Goal: Register for event/course

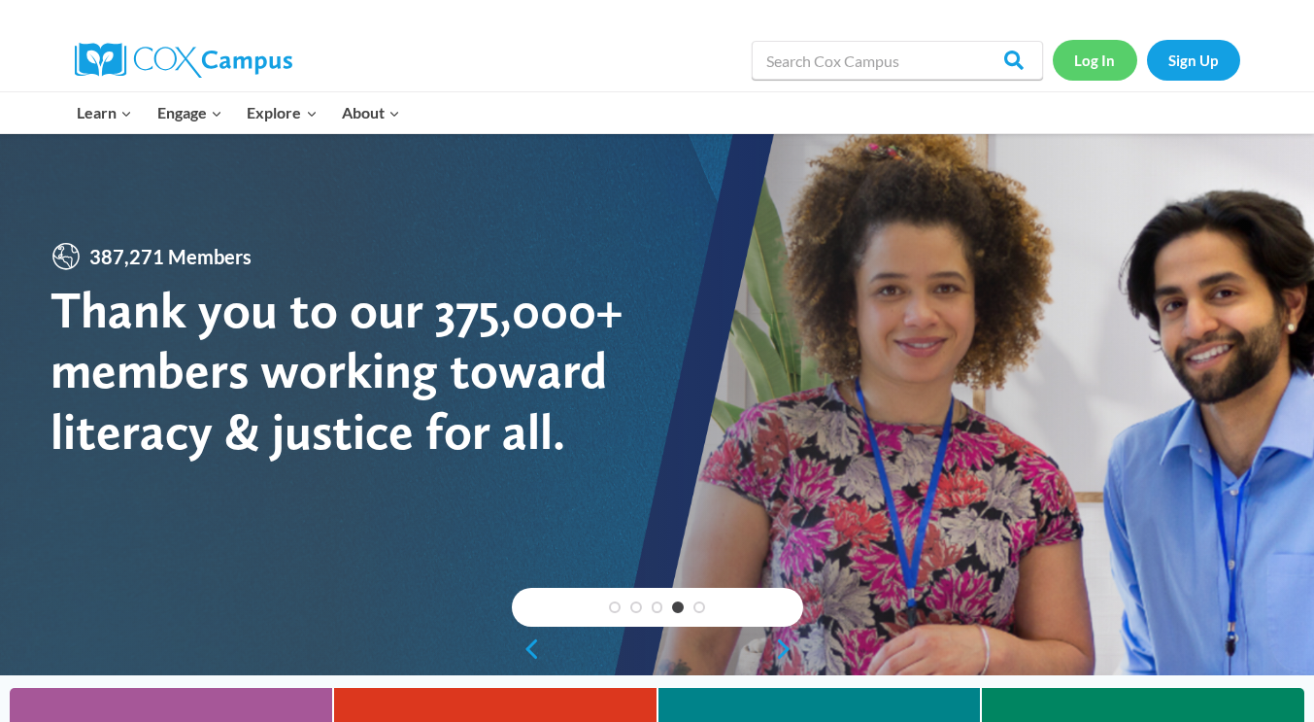
click at [1085, 62] on link "Log In" at bounding box center [1095, 60] width 85 height 40
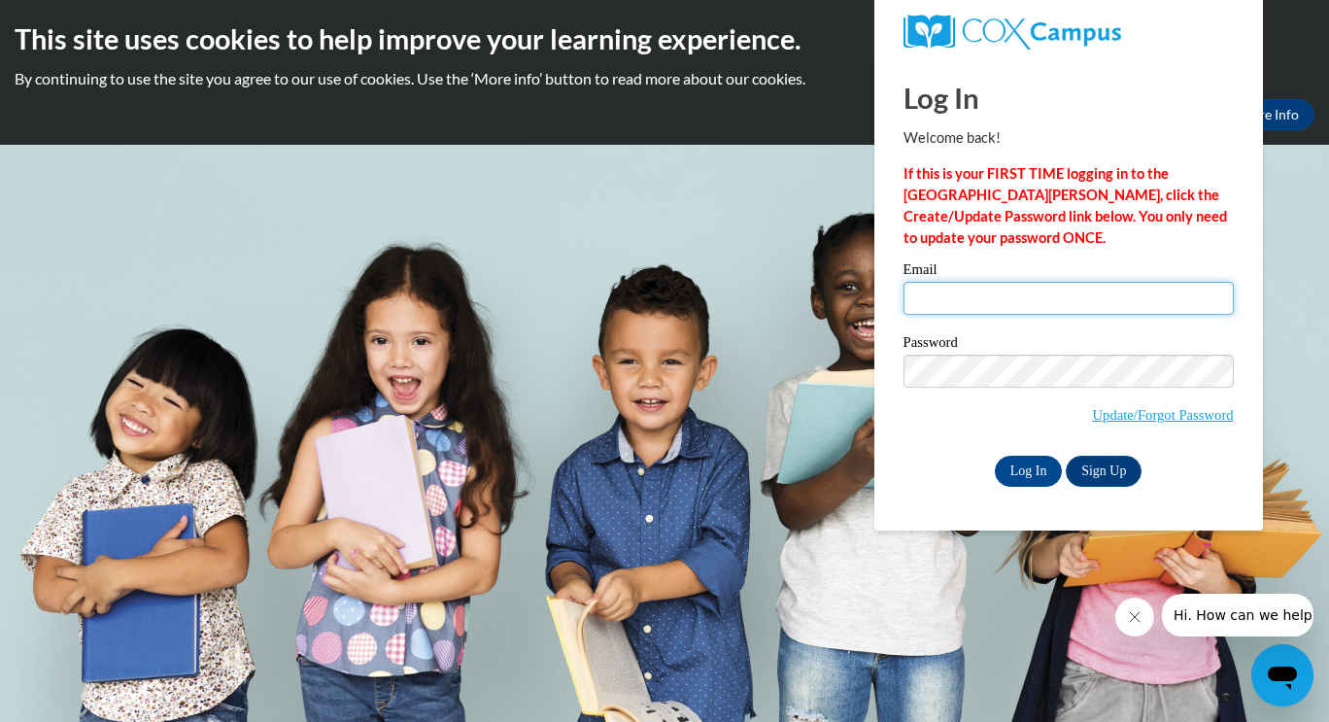
click at [1023, 304] on input "Email" at bounding box center [1068, 298] width 330 height 33
type input "lorie.parker@westpoint.k12.ms.us"
click at [1028, 474] on input "Log In" at bounding box center [1029, 471] width 68 height 31
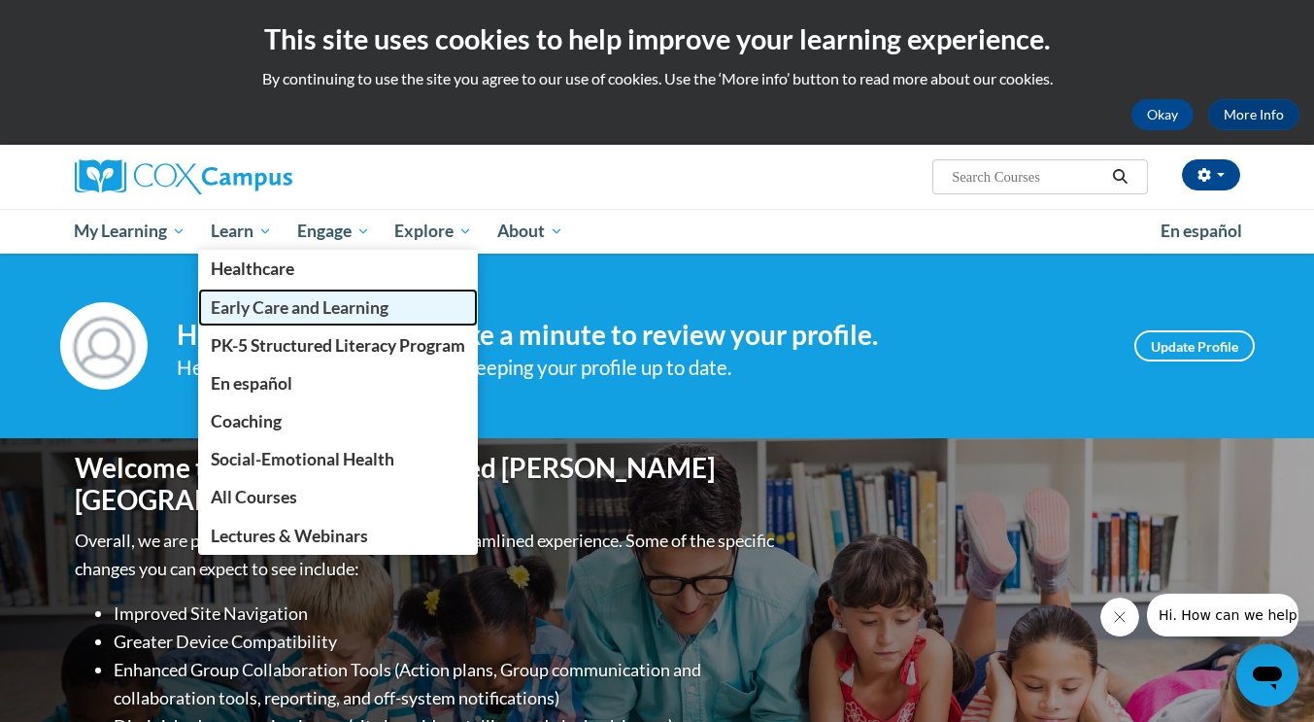
click at [303, 308] on span "Early Care and Learning" at bounding box center [300, 307] width 178 height 20
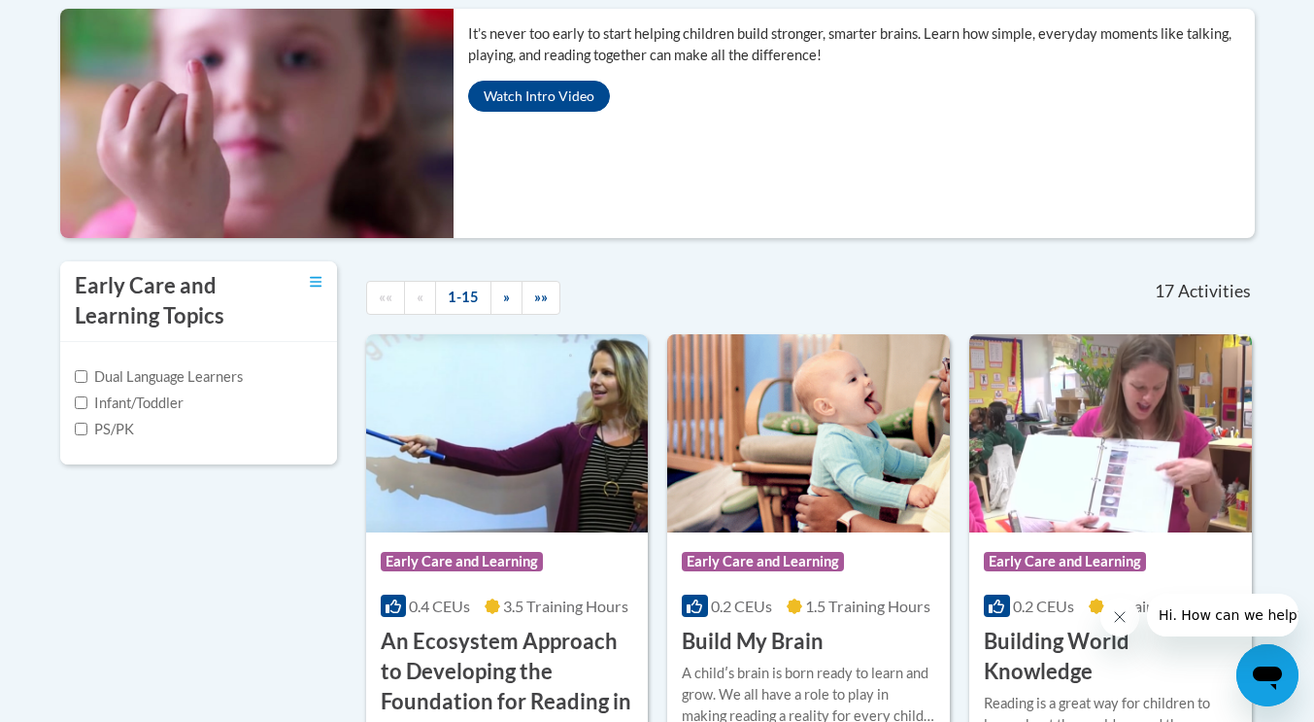
scroll to position [427, 0]
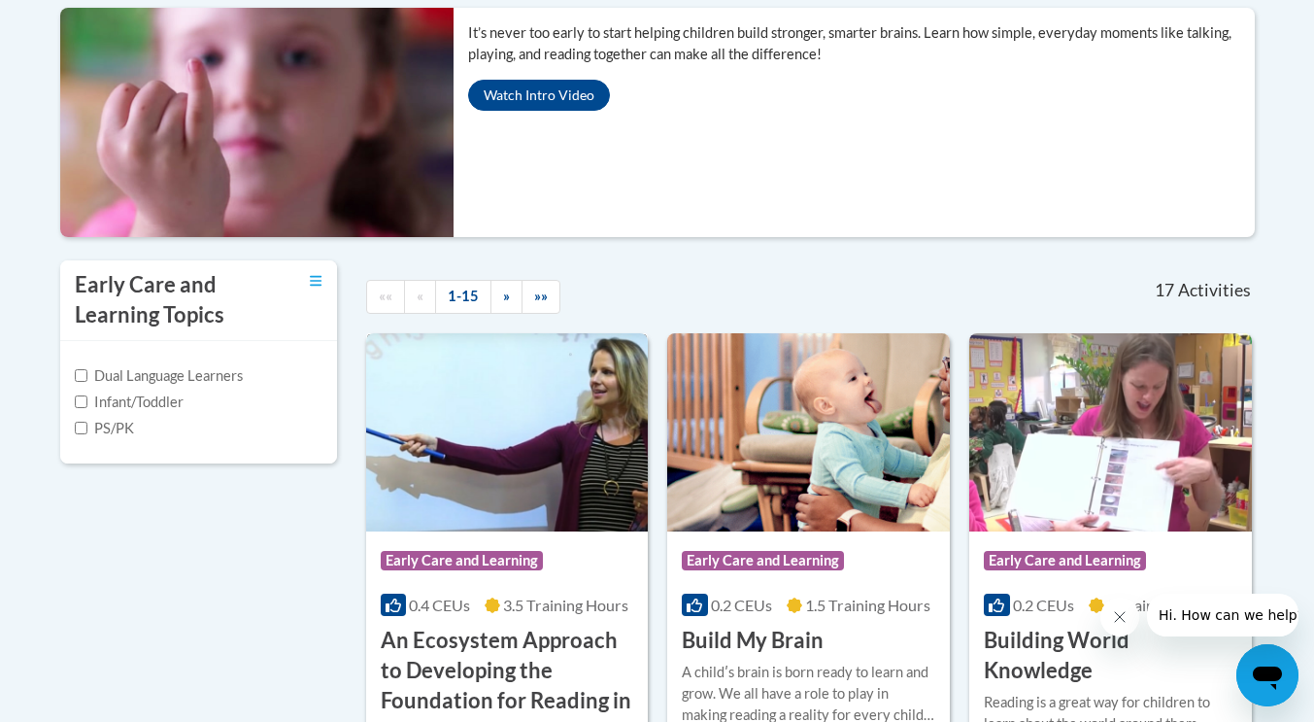
click at [517, 451] on img at bounding box center [507, 432] width 283 height 198
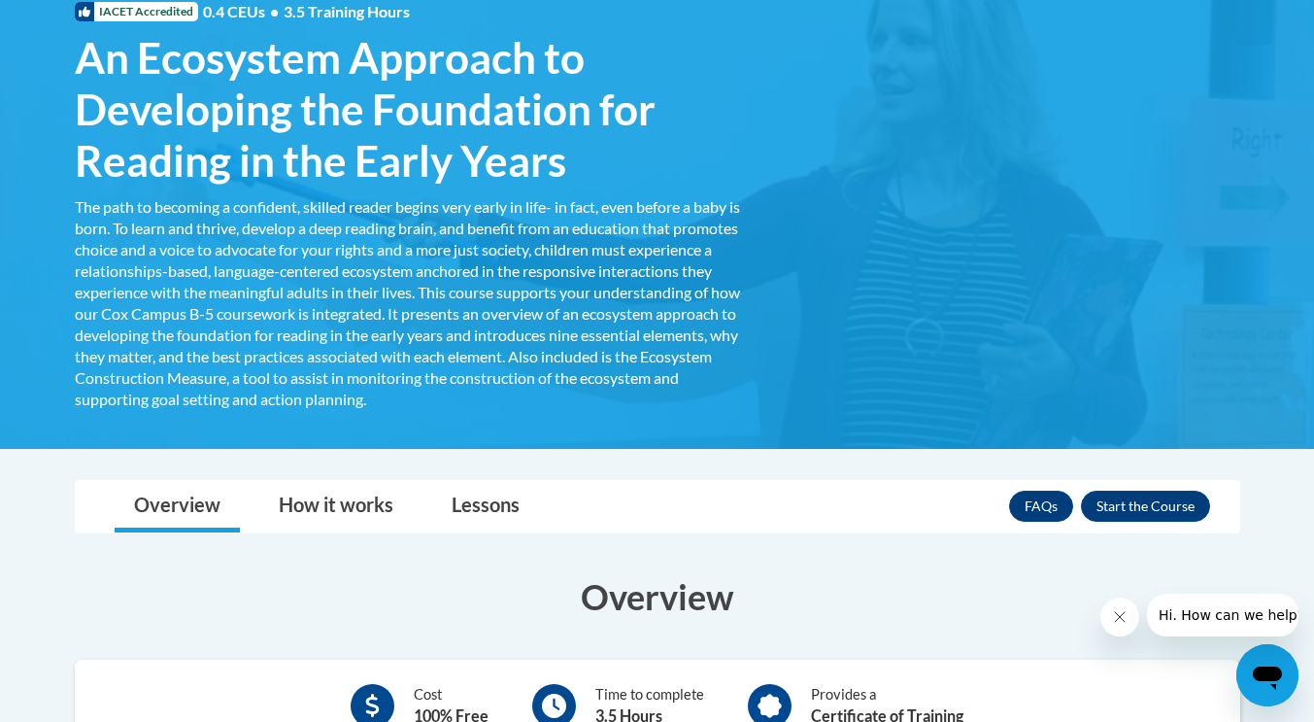
scroll to position [321, 0]
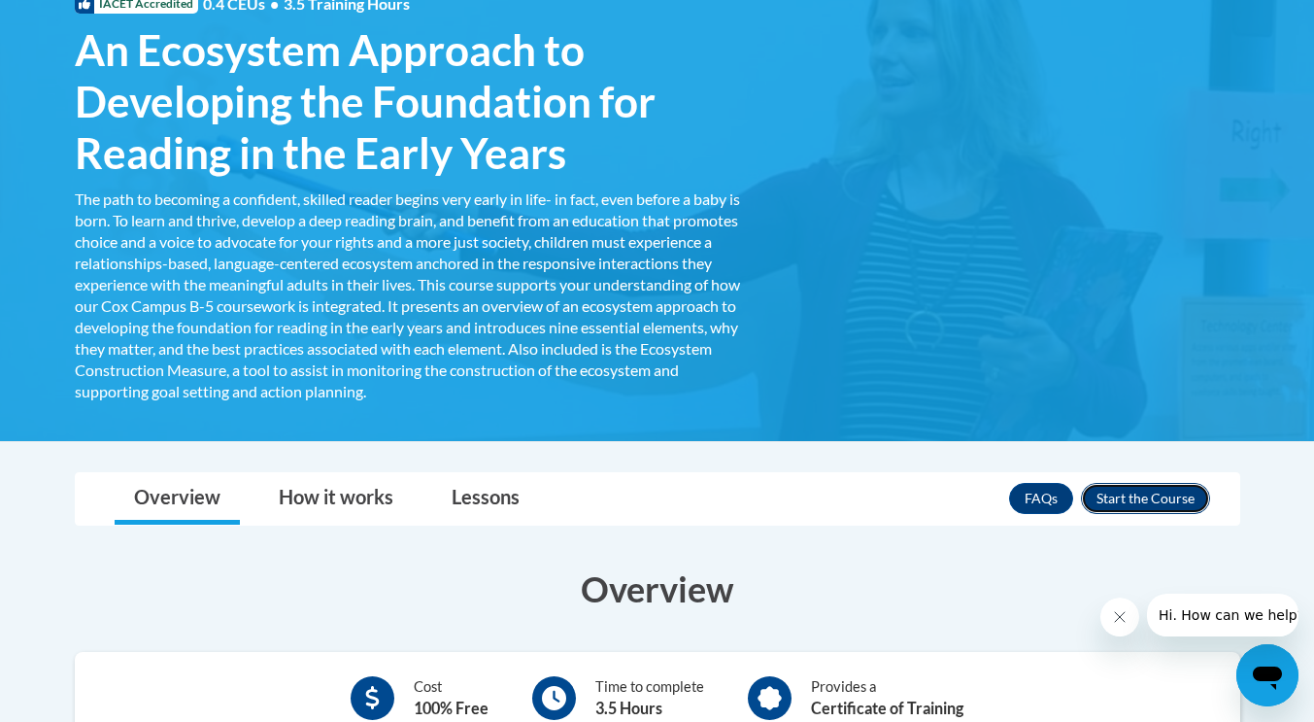
click at [1149, 493] on button "Enroll" at bounding box center [1145, 498] width 129 height 31
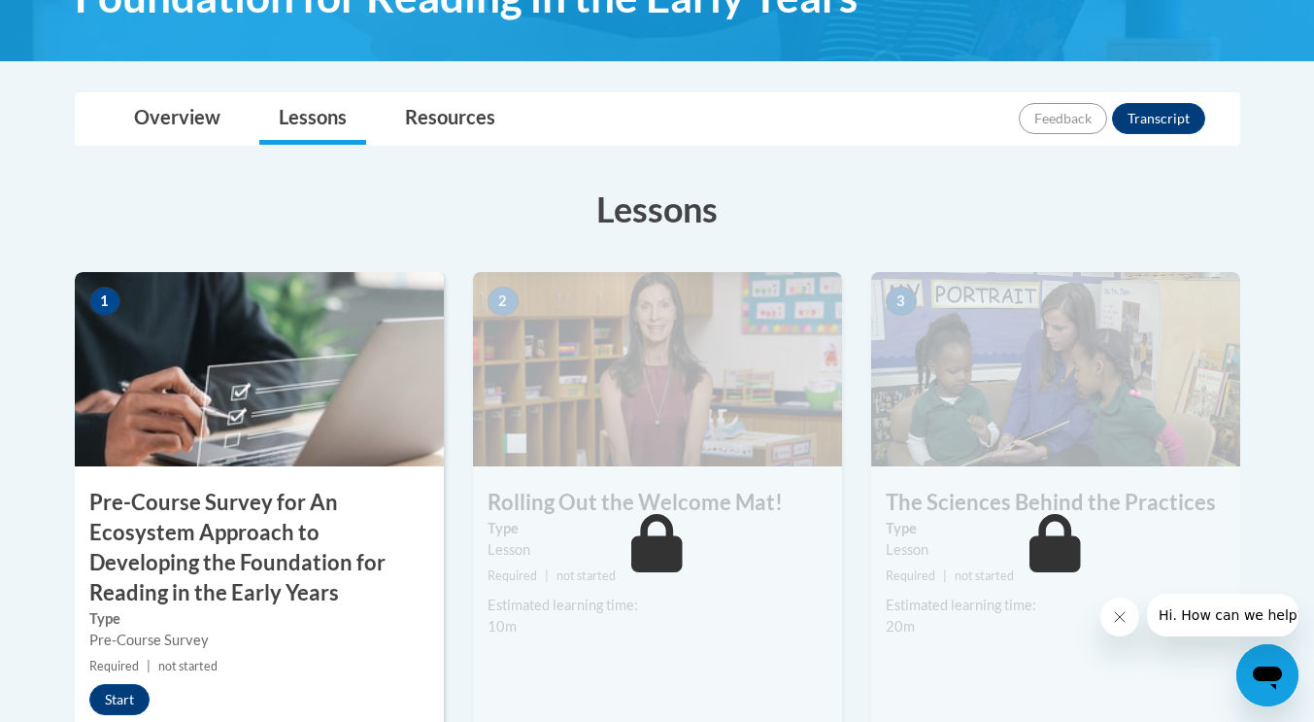
scroll to position [419, 0]
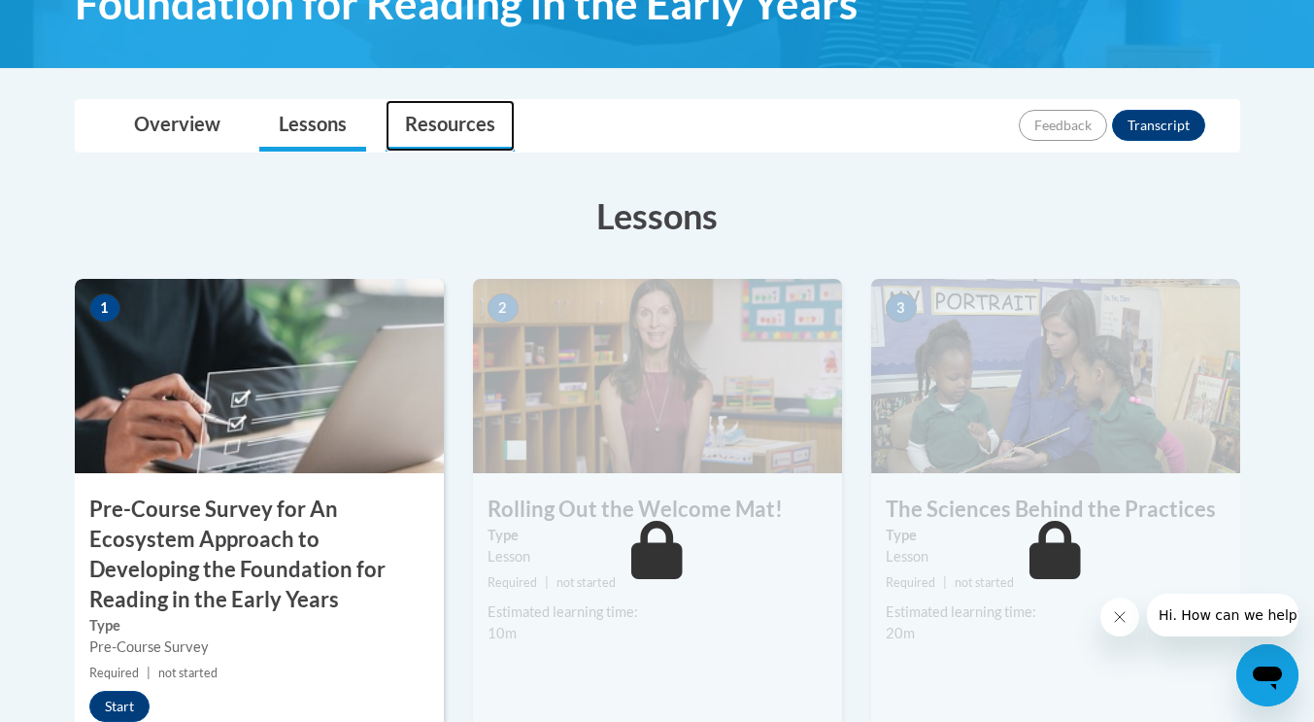
click at [455, 128] on link "Resources" at bounding box center [450, 125] width 129 height 51
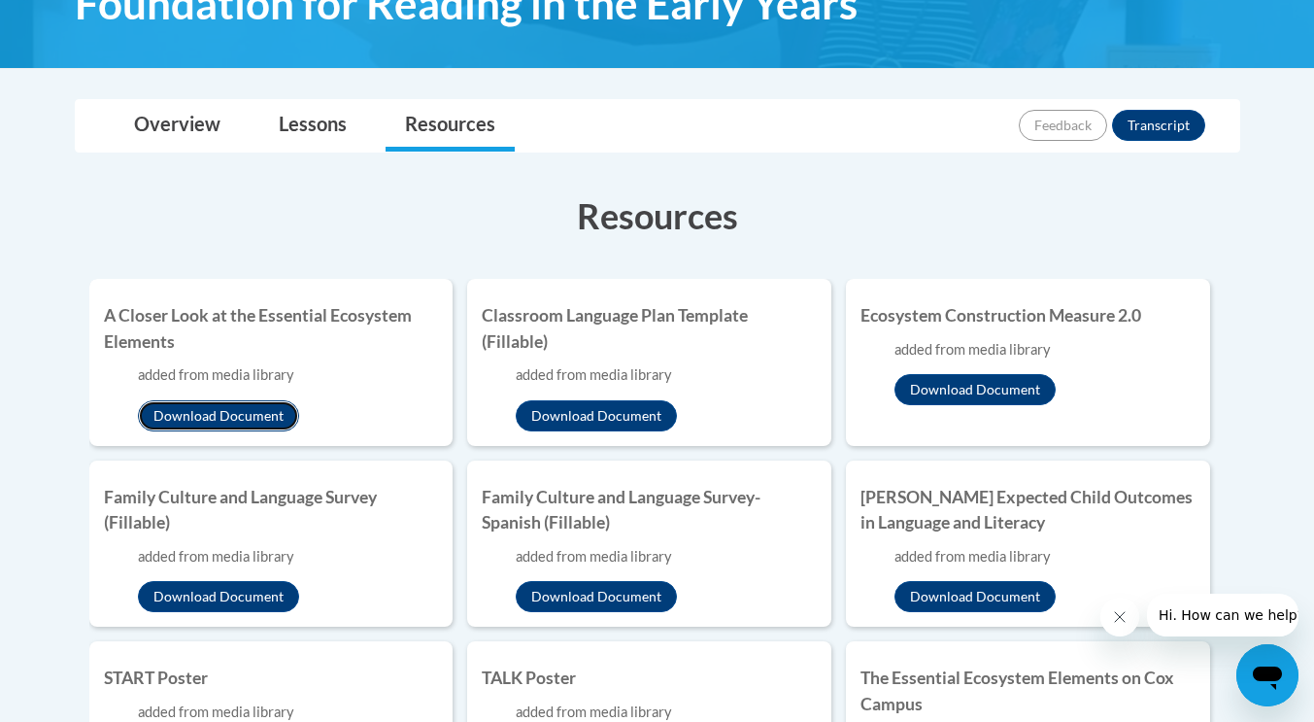
click at [241, 411] on button "Download Document" at bounding box center [218, 415] width 161 height 31
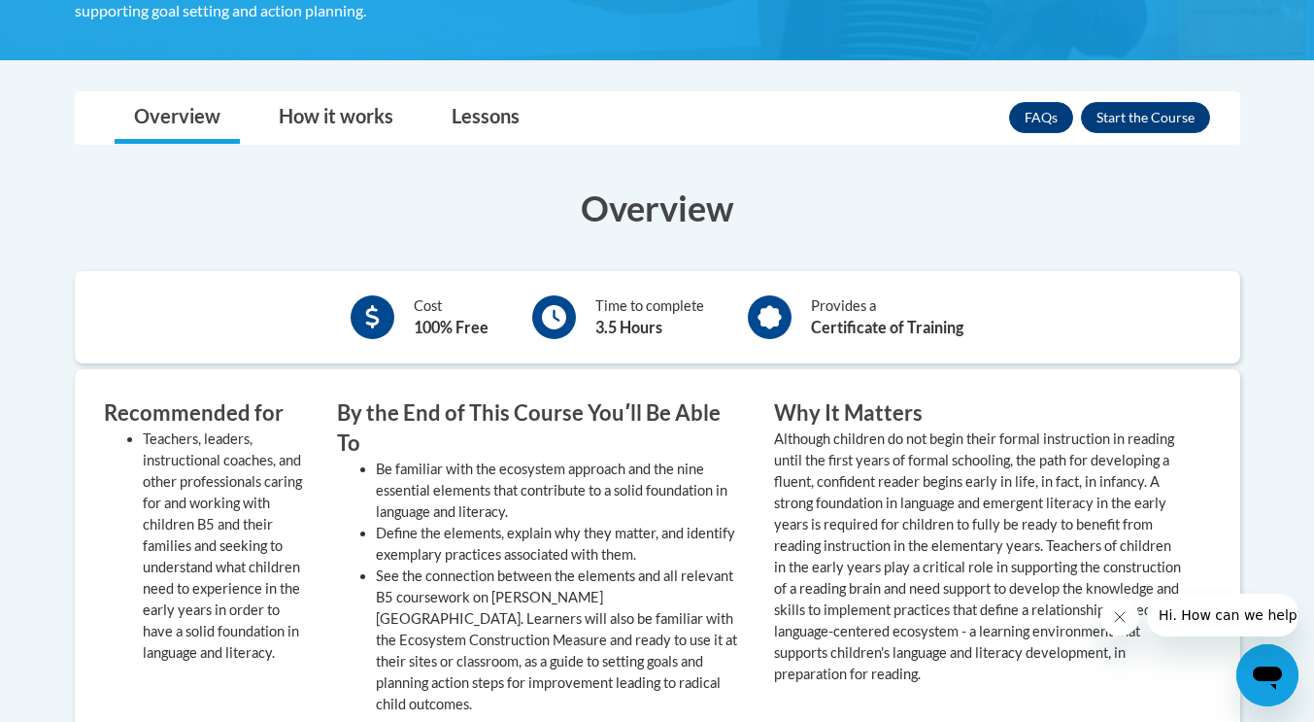
scroll to position [705, 0]
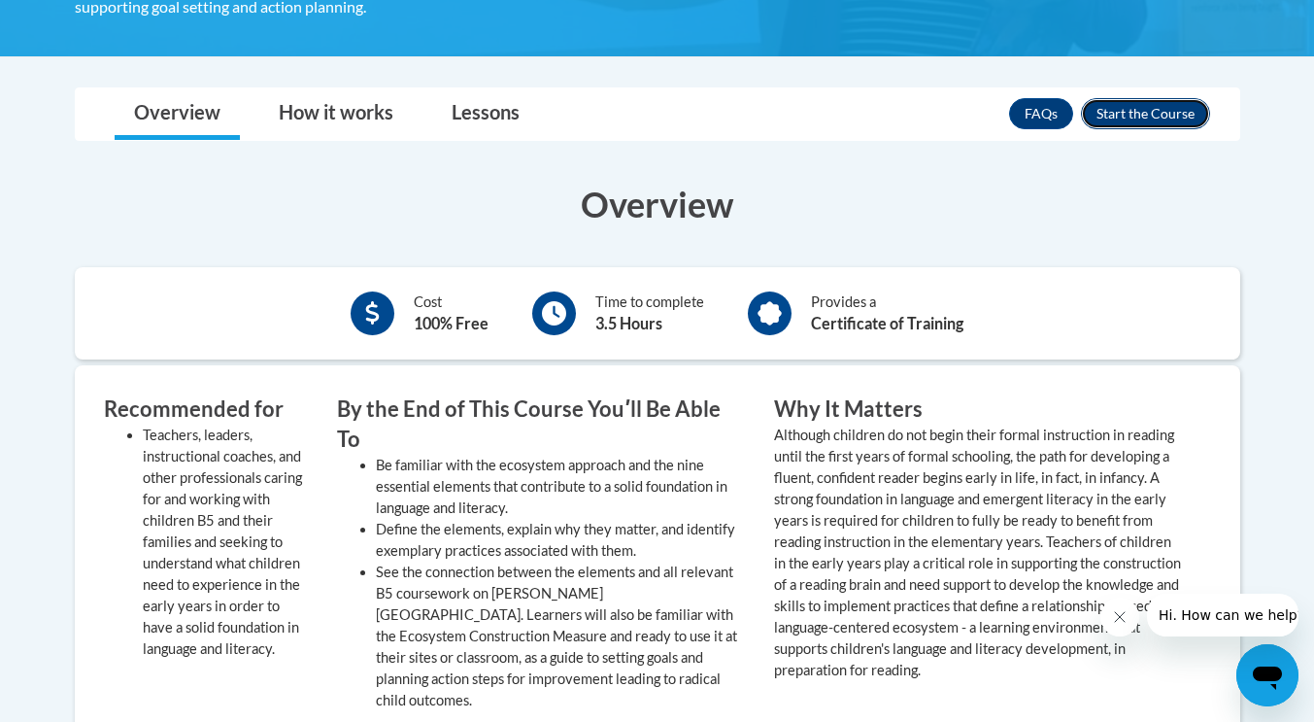
click at [1172, 106] on button "Enroll" at bounding box center [1145, 113] width 129 height 31
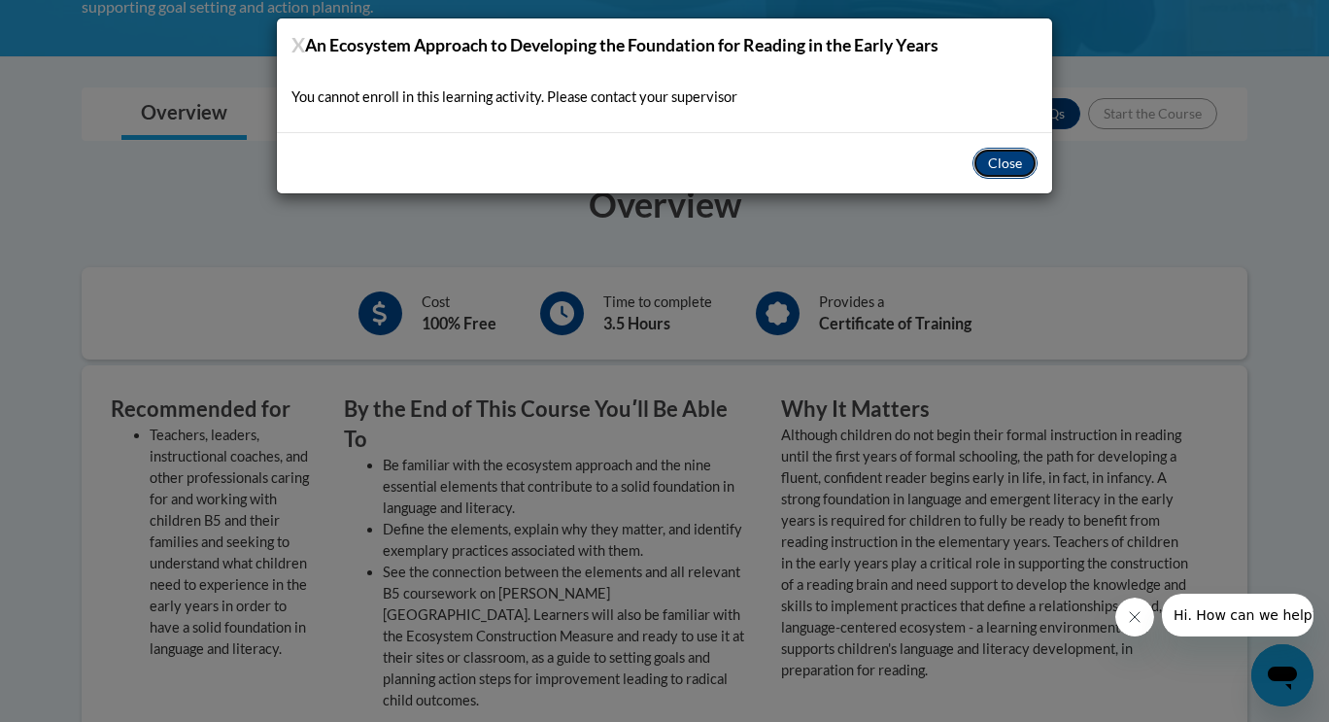
click at [1004, 165] on button "Close" at bounding box center [1004, 163] width 65 height 31
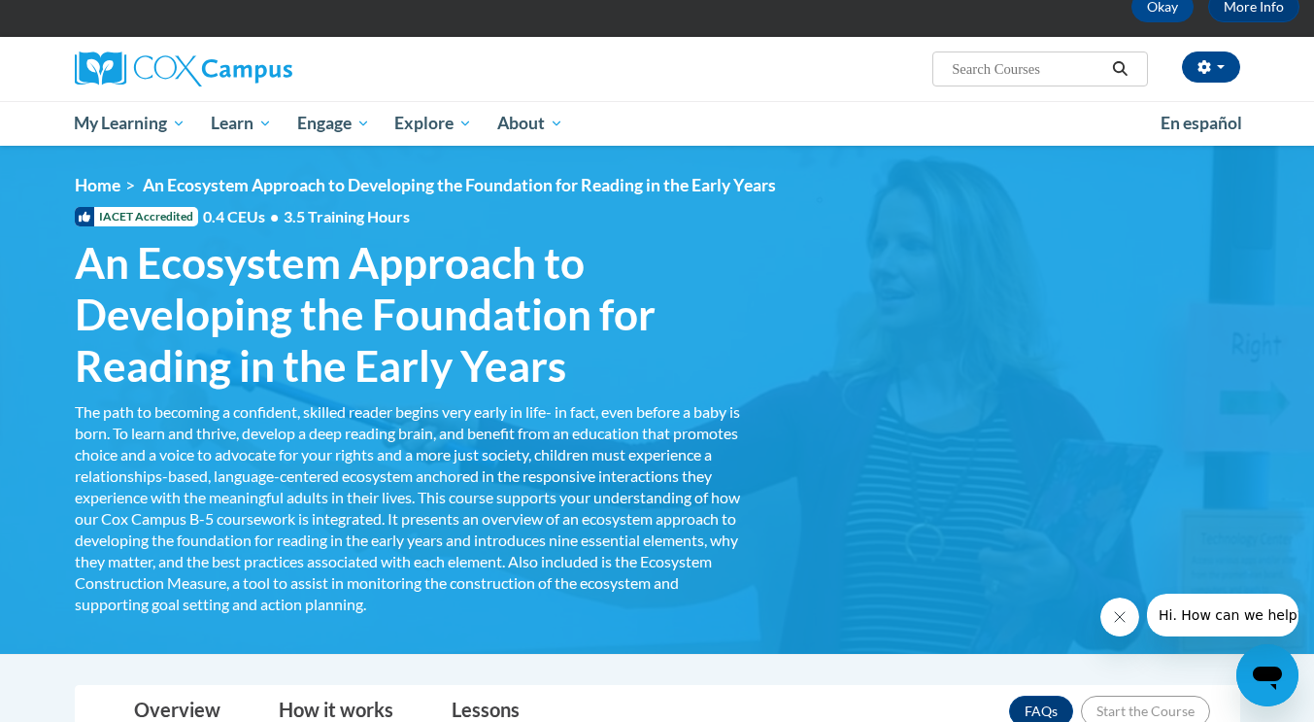
scroll to position [0, 0]
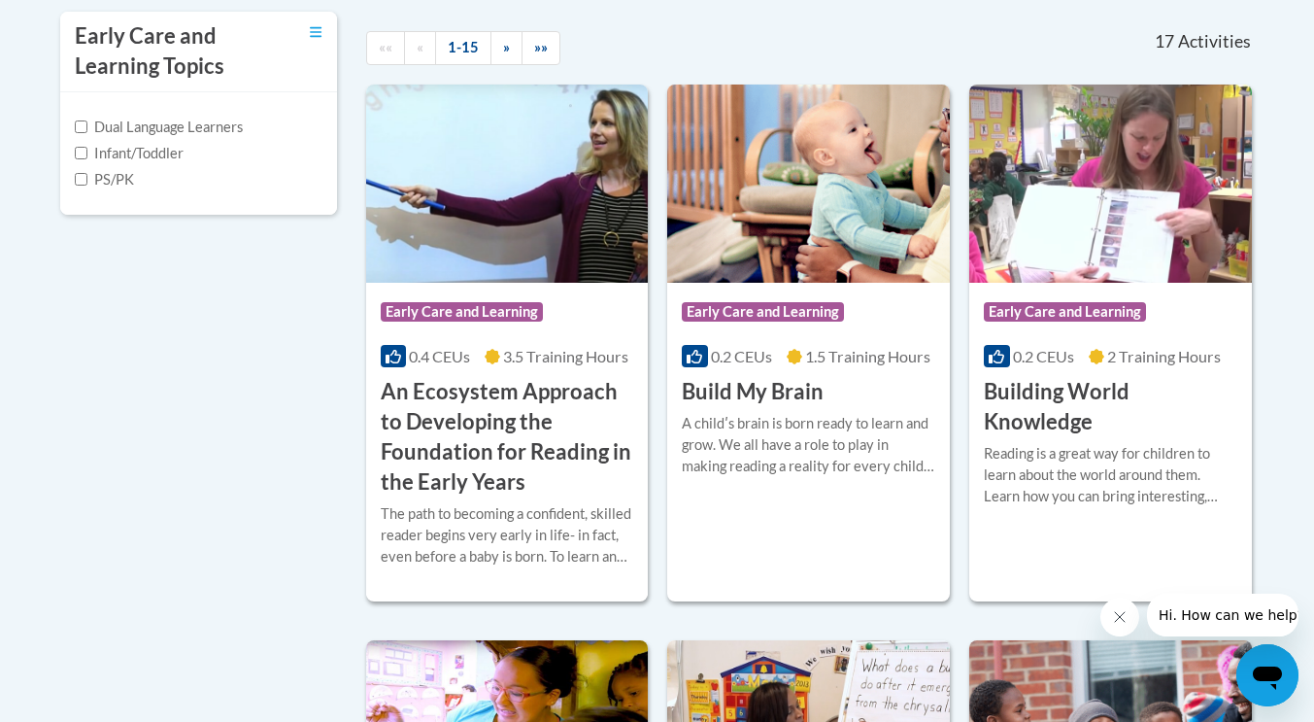
scroll to position [688, 0]
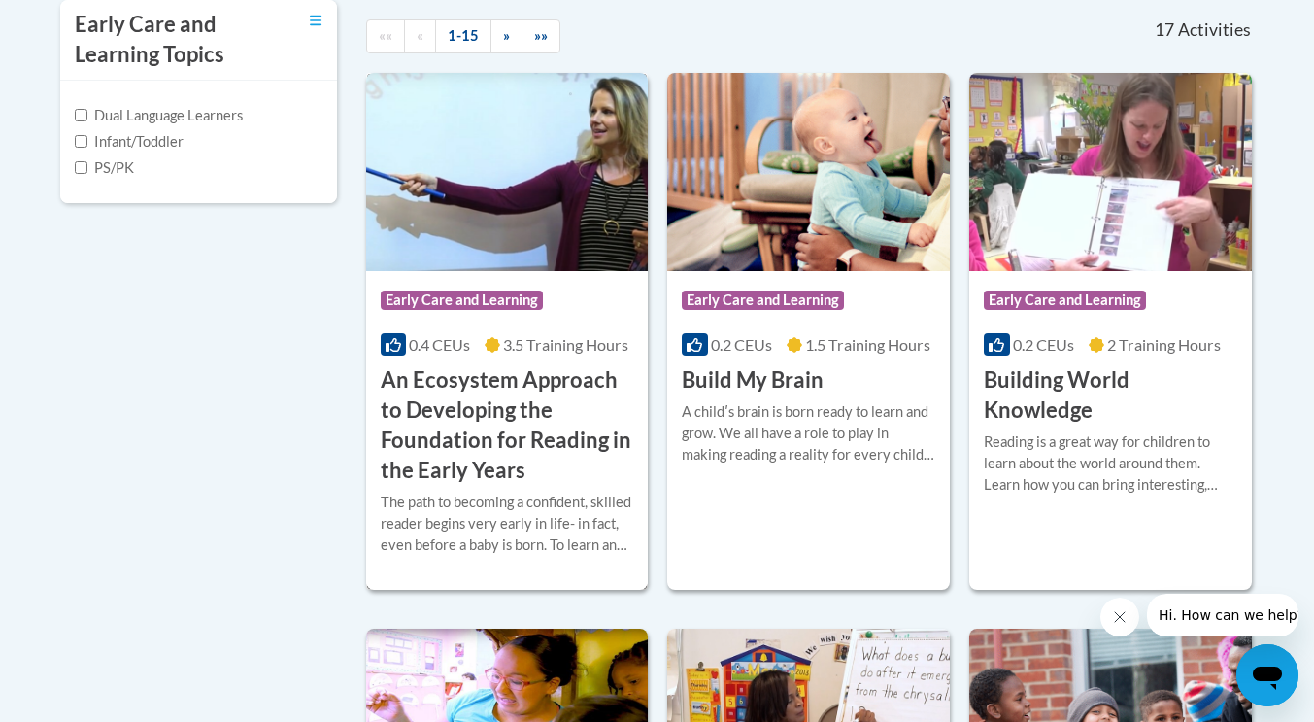
click at [479, 403] on h3 "An Ecosystem Approach to Developing the Foundation for Reading in the Early Yea…" at bounding box center [508, 424] width 254 height 119
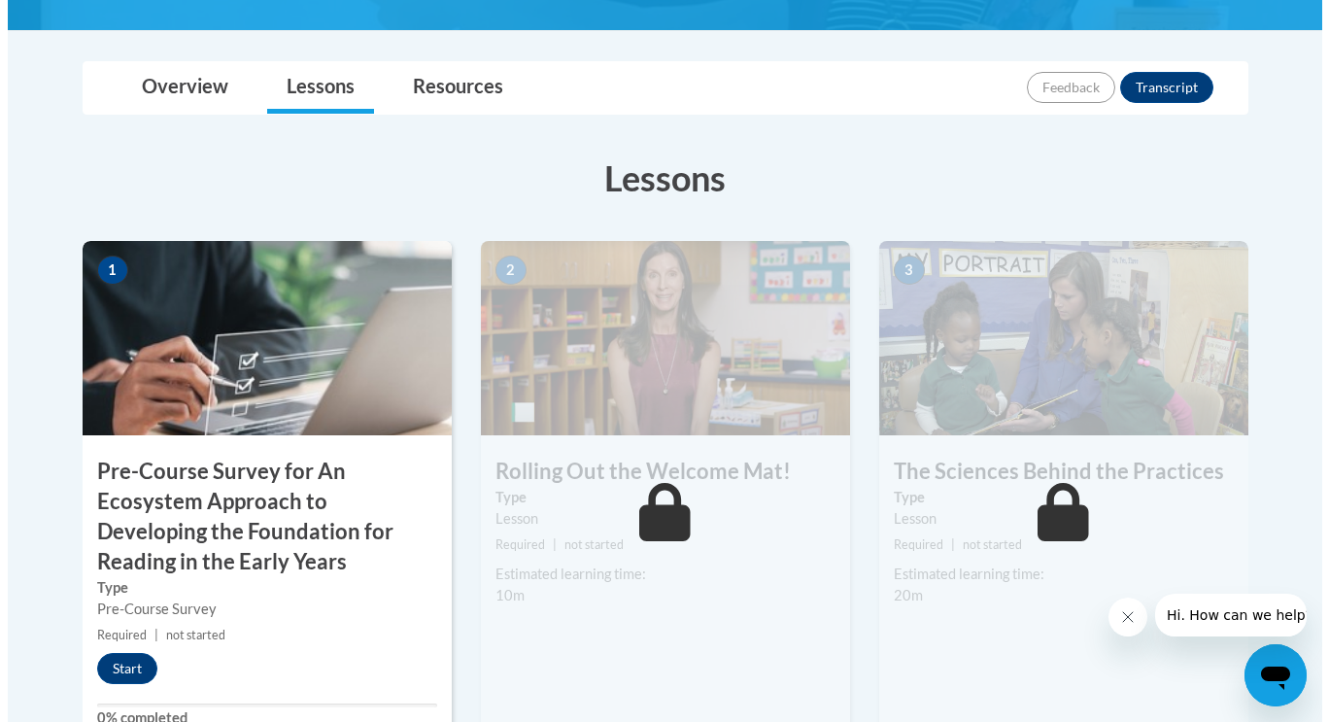
scroll to position [466, 0]
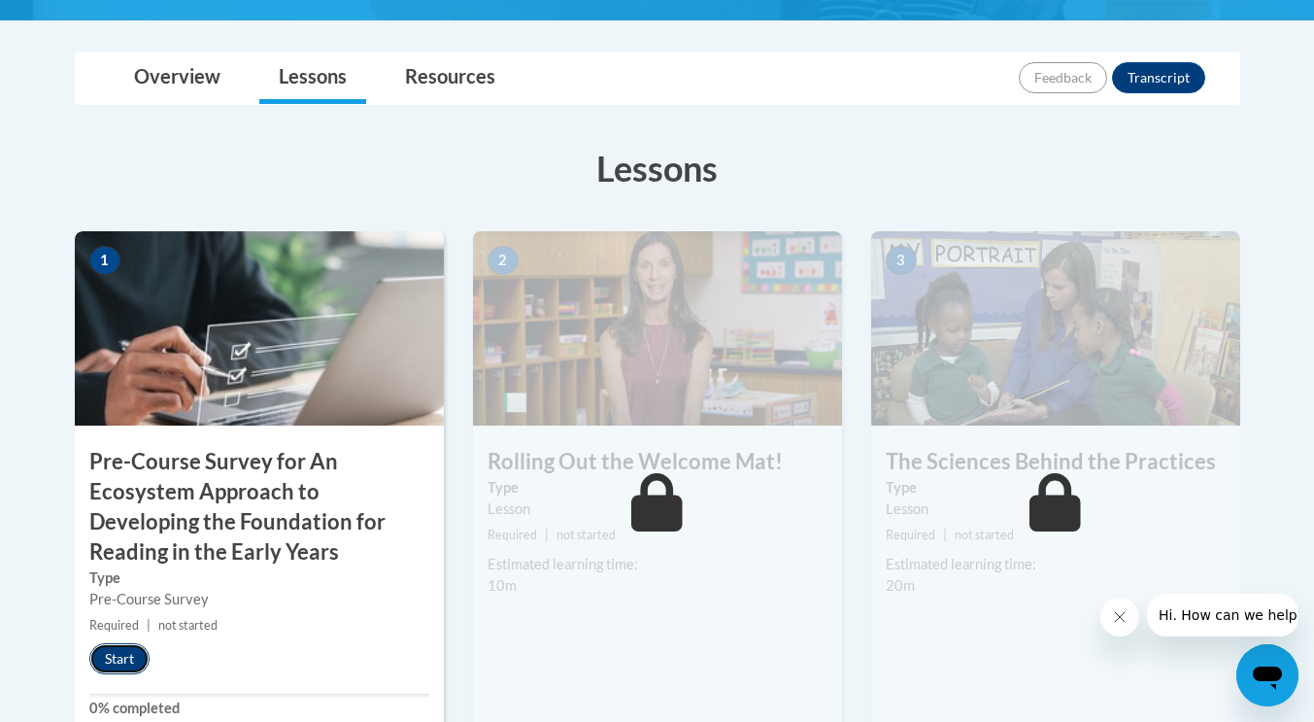
click at [118, 663] on button "Start" at bounding box center [119, 658] width 60 height 31
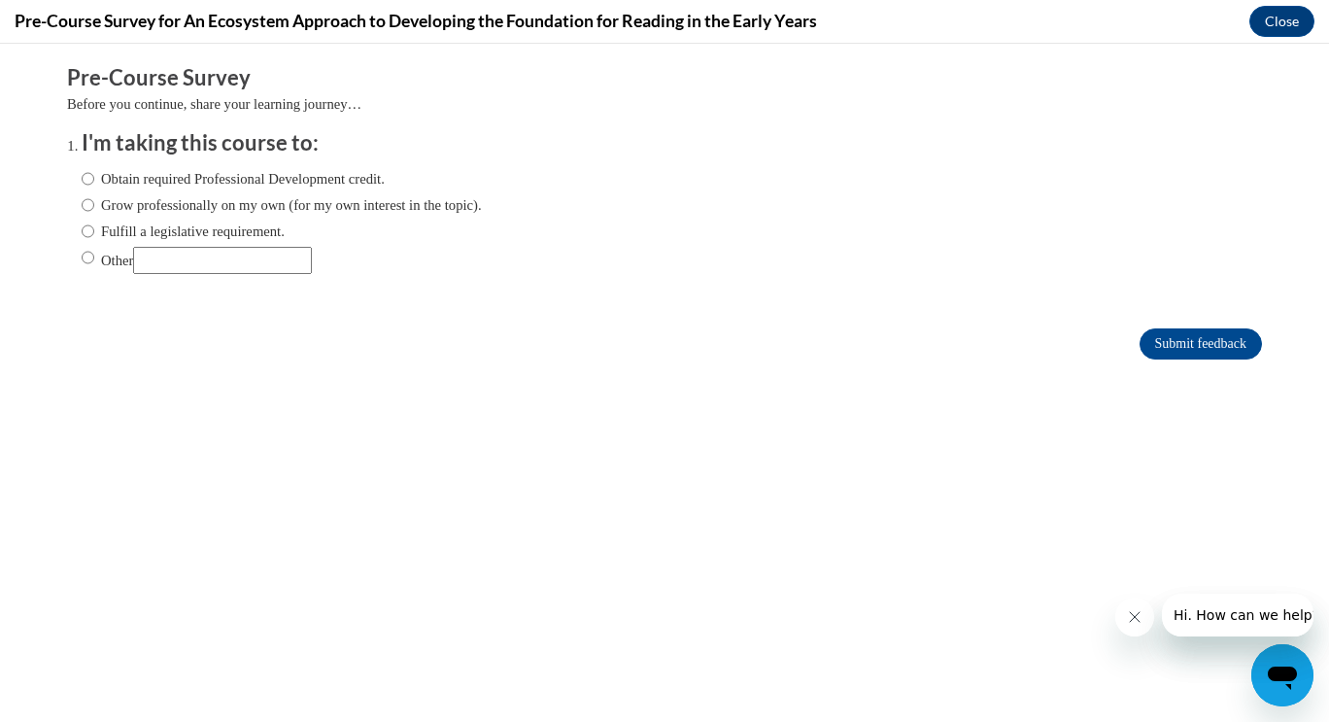
scroll to position [0, 0]
click at [82, 176] on input "Obtain required Professional Development credit." at bounding box center [88, 178] width 13 height 21
radio input "true"
click at [1208, 336] on input "Submit feedback" at bounding box center [1201, 343] width 122 height 31
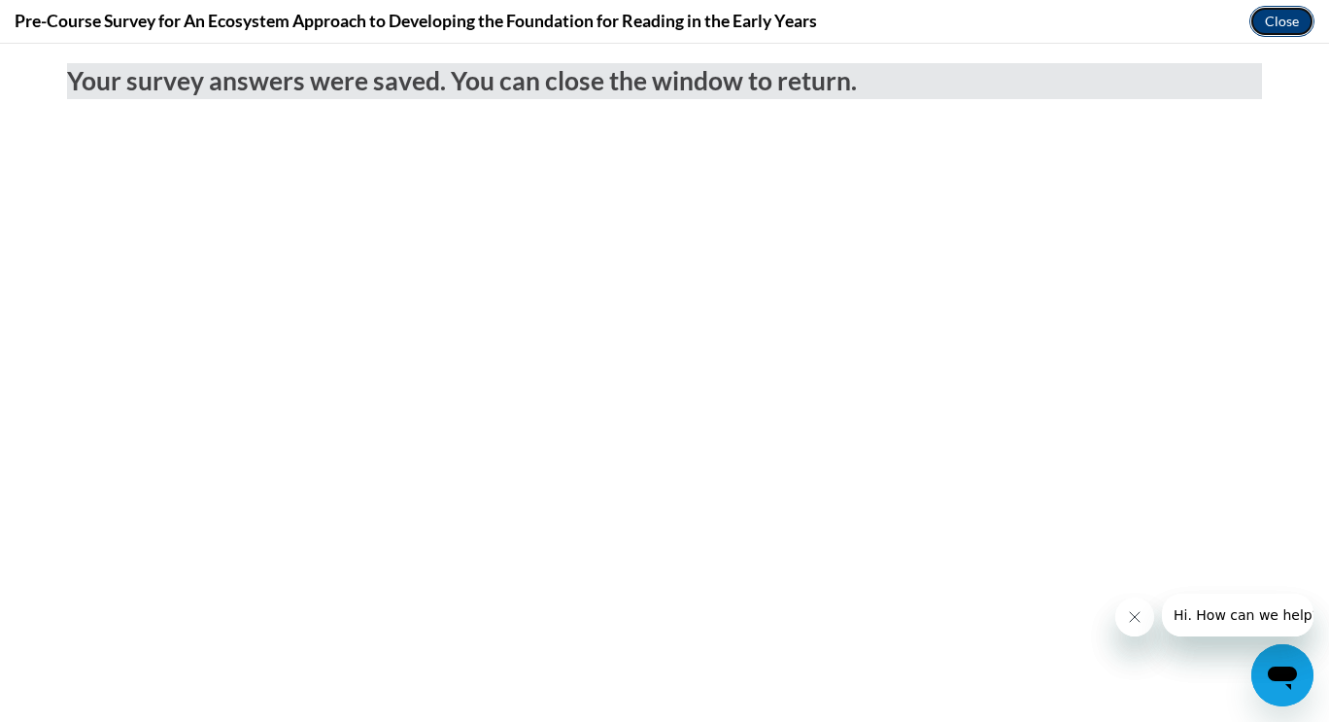
click at [1271, 23] on button "Close" at bounding box center [1281, 21] width 65 height 31
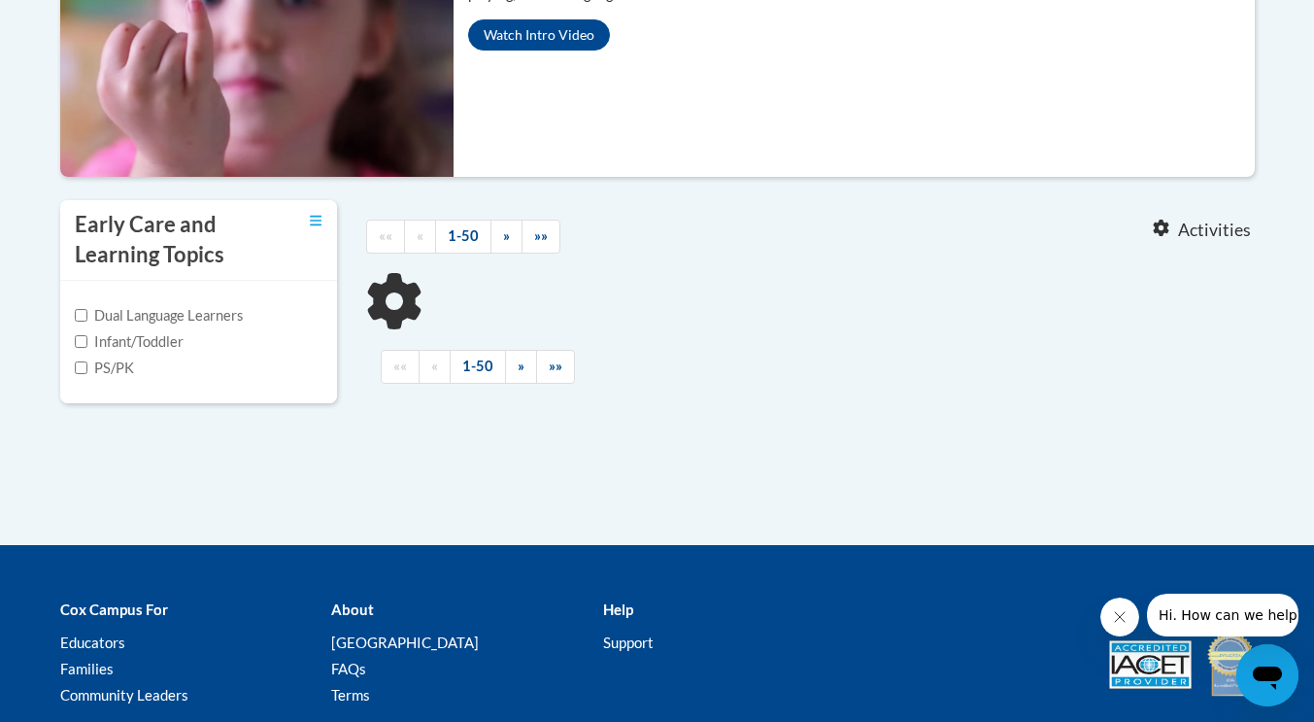
scroll to position [629, 0]
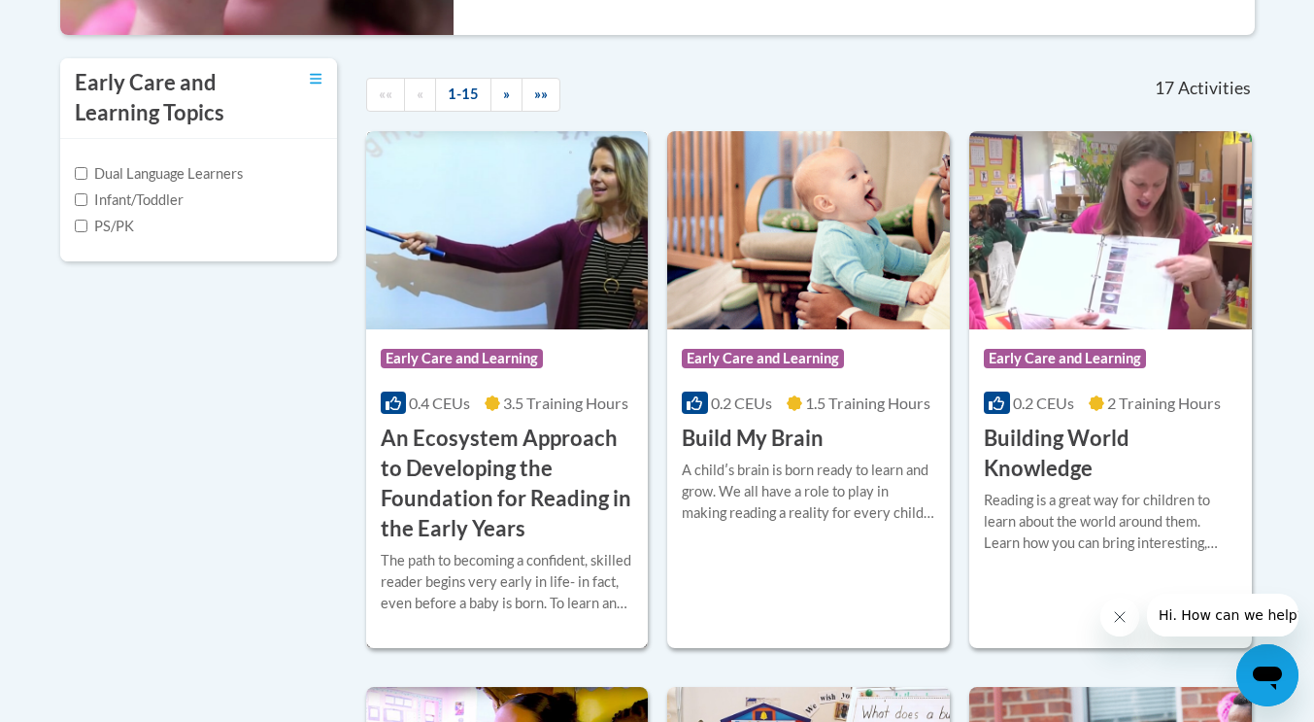
click at [484, 455] on h3 "An Ecosystem Approach to Developing the Foundation for Reading in the Early Yea…" at bounding box center [508, 483] width 254 height 119
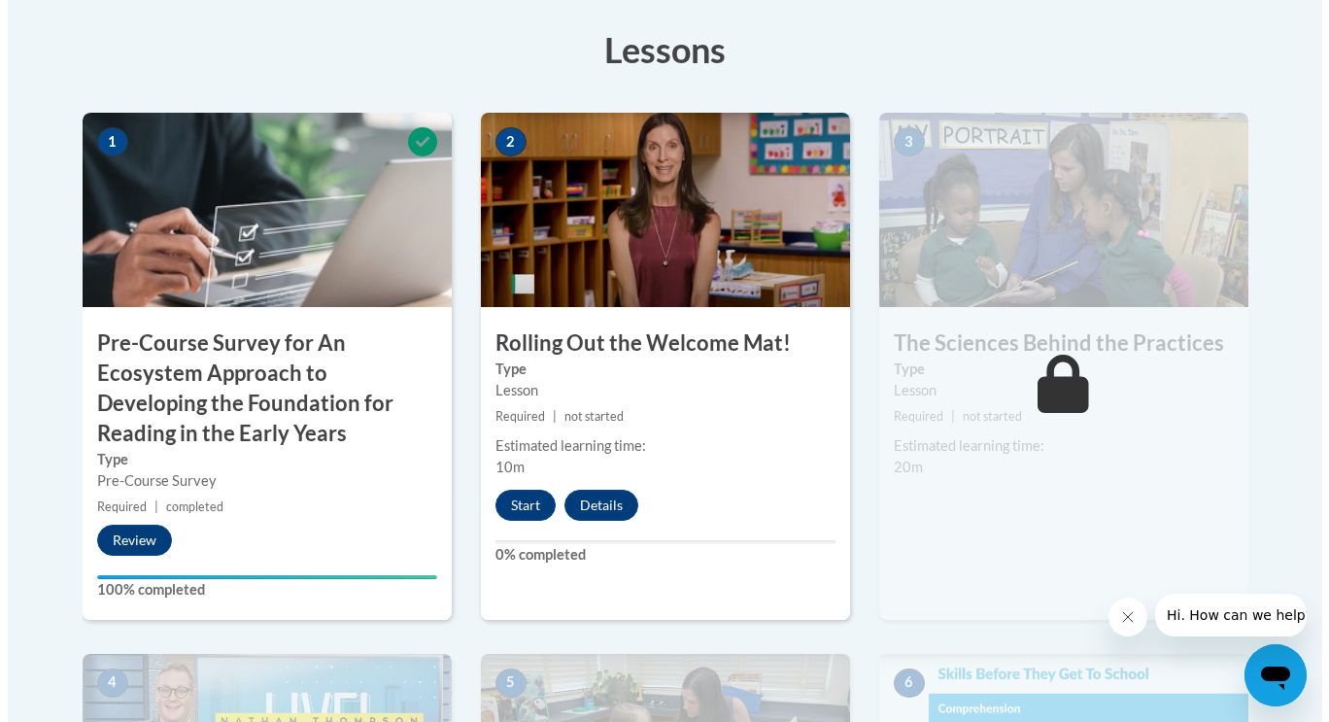
scroll to position [598, 0]
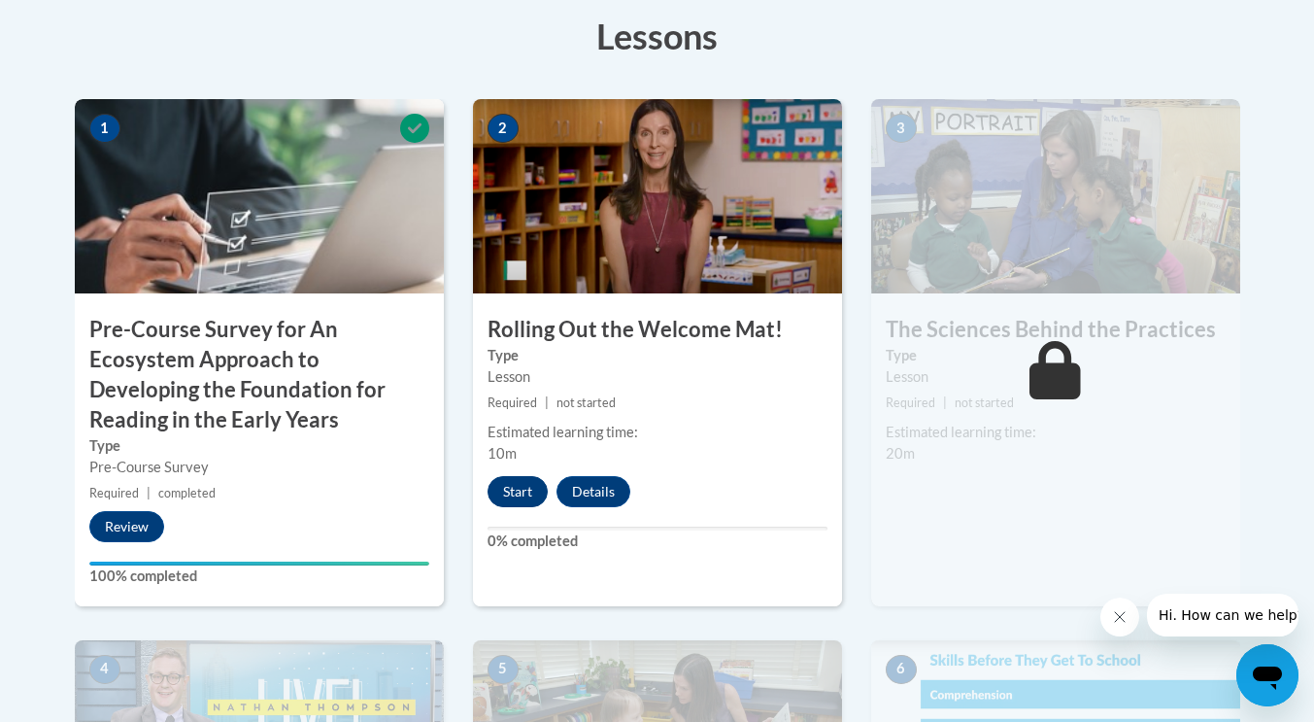
drag, startPoint x: 0, startPoint y: 0, endPoint x: 512, endPoint y: 494, distance: 711.8
click at [512, 494] on div "2 Rolling Out the Welcome Mat! Type Lesson Required | not started Estimated lea…" at bounding box center [657, 352] width 369 height 507
click at [512, 494] on button "Start" at bounding box center [518, 491] width 60 height 31
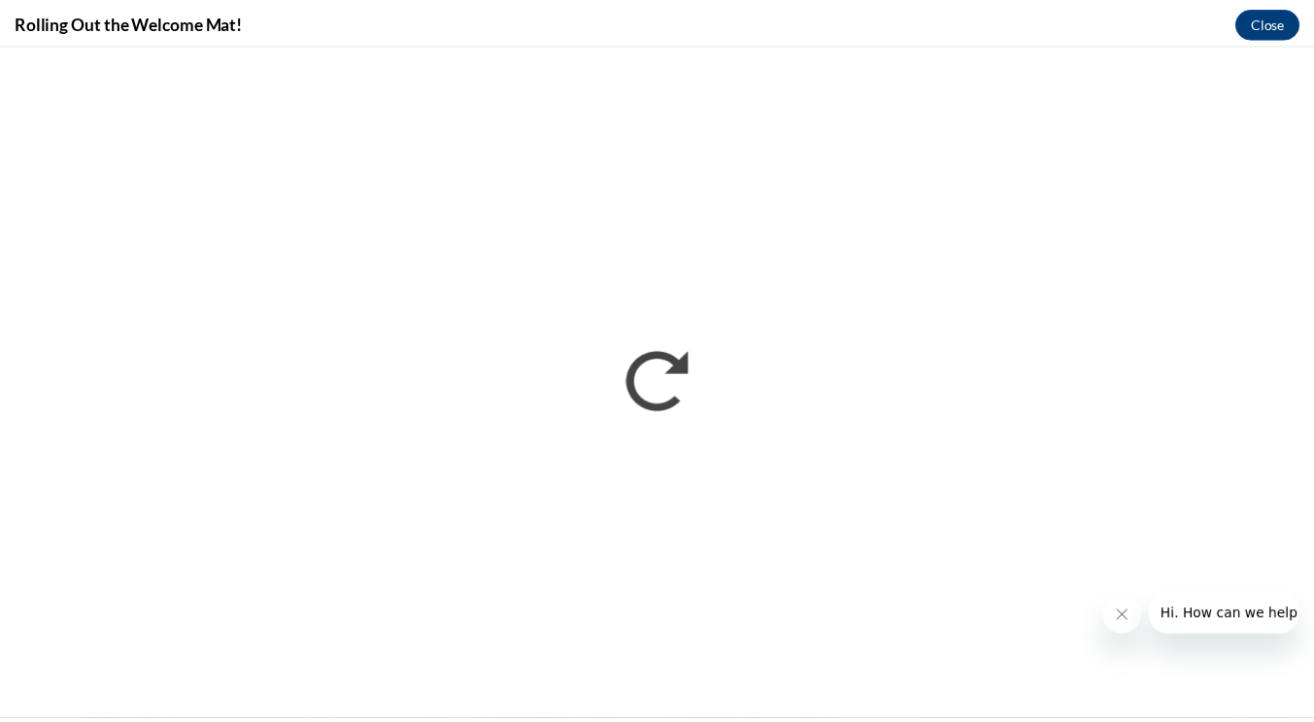
scroll to position [0, 0]
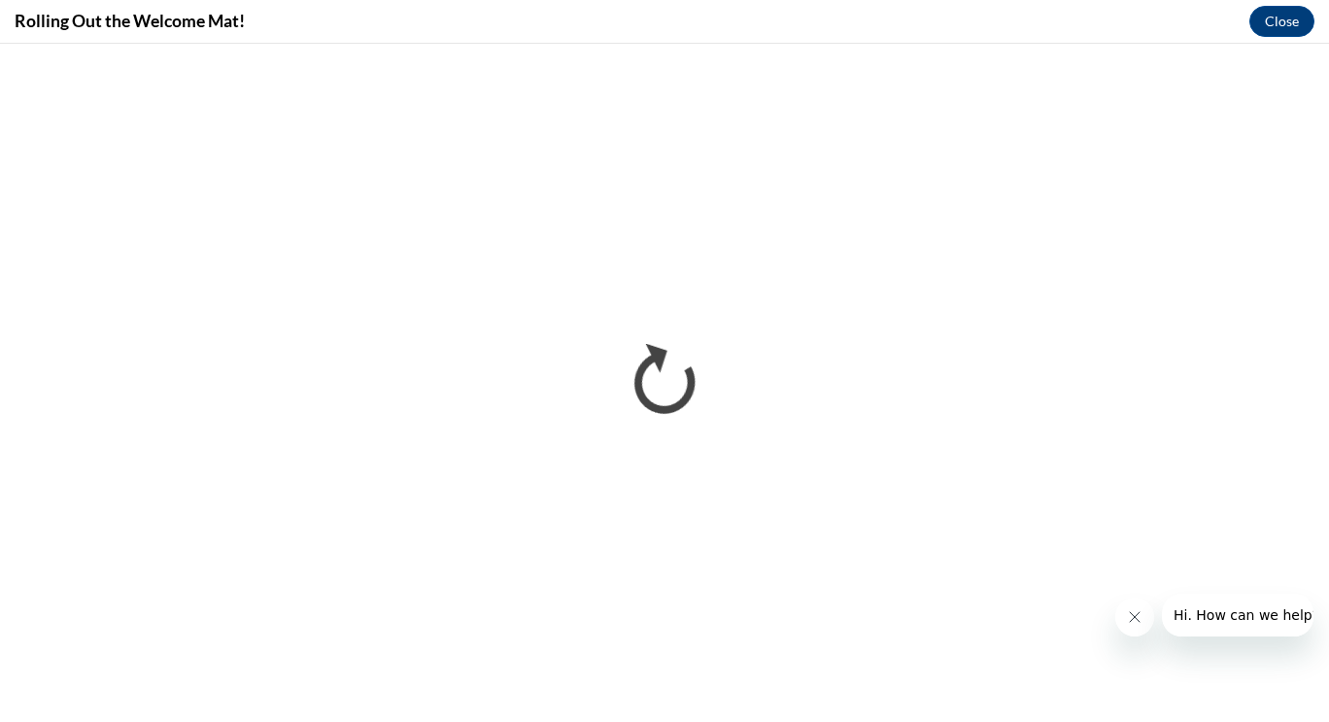
click at [1135, 610] on icon "Close message from company" at bounding box center [1134, 617] width 16 height 16
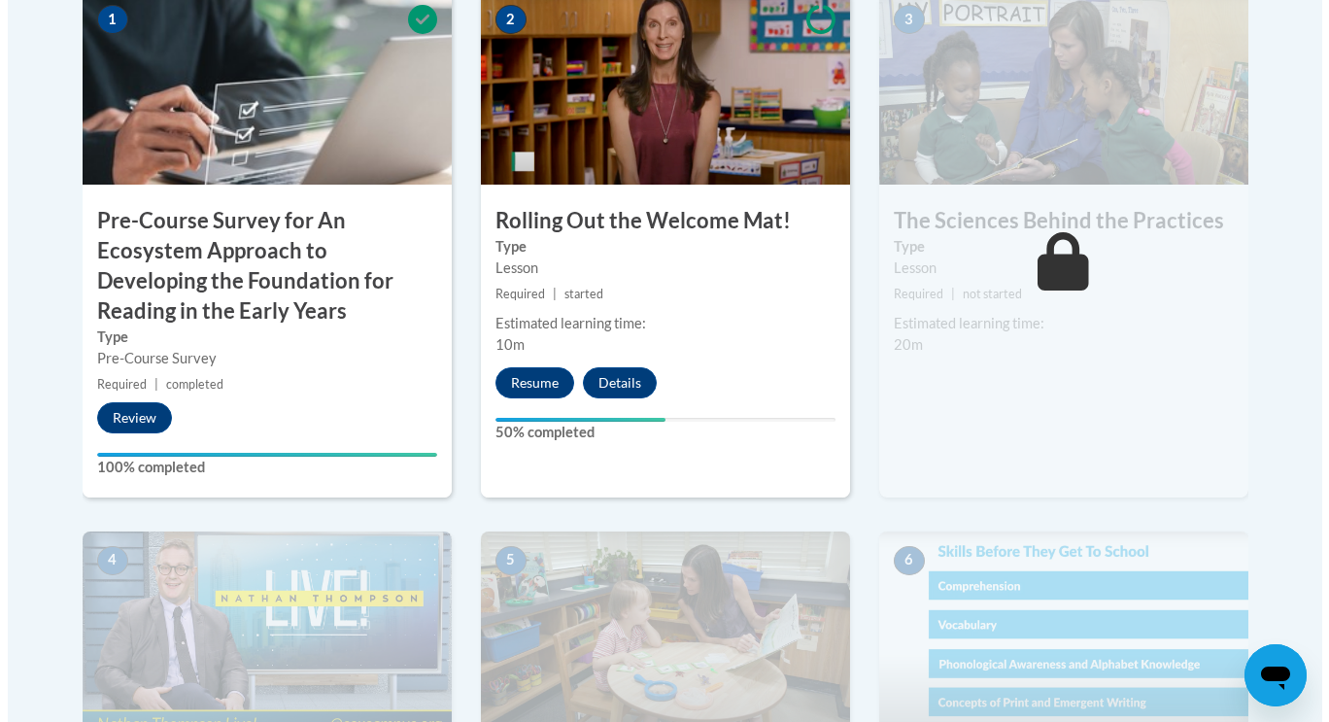
scroll to position [708, 0]
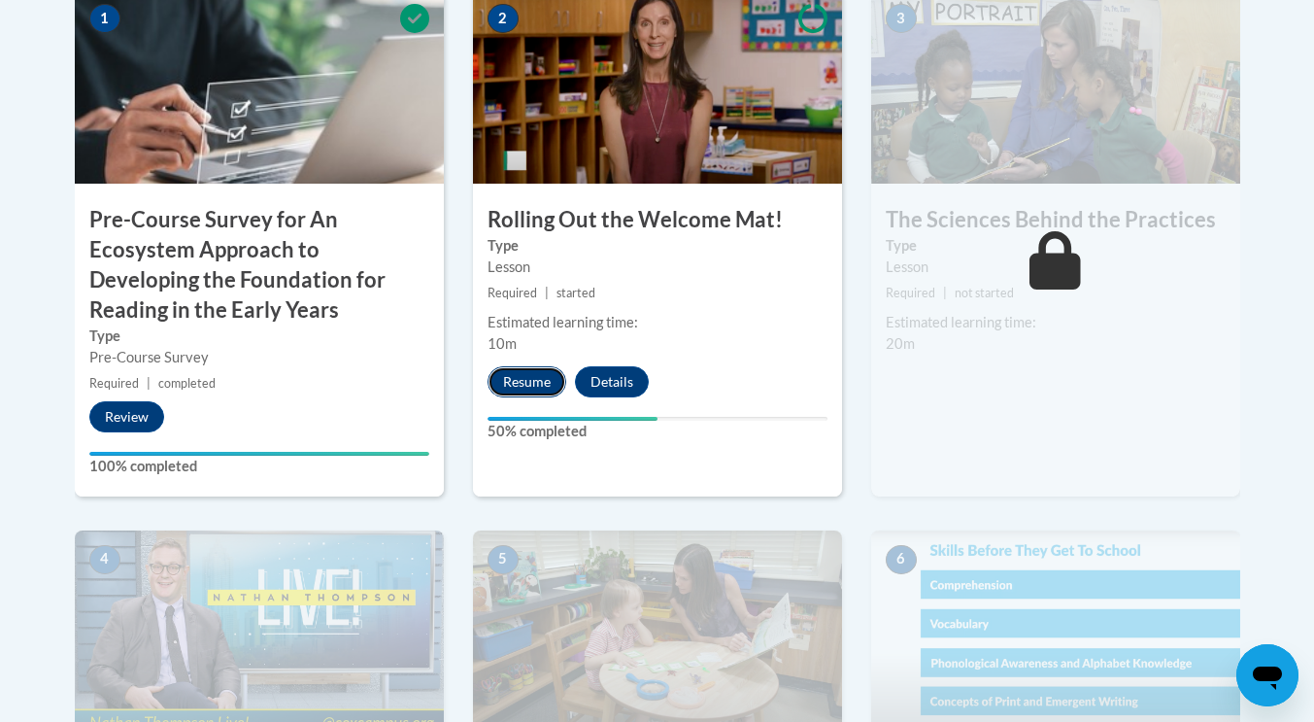
click at [531, 373] on button "Resume" at bounding box center [527, 381] width 79 height 31
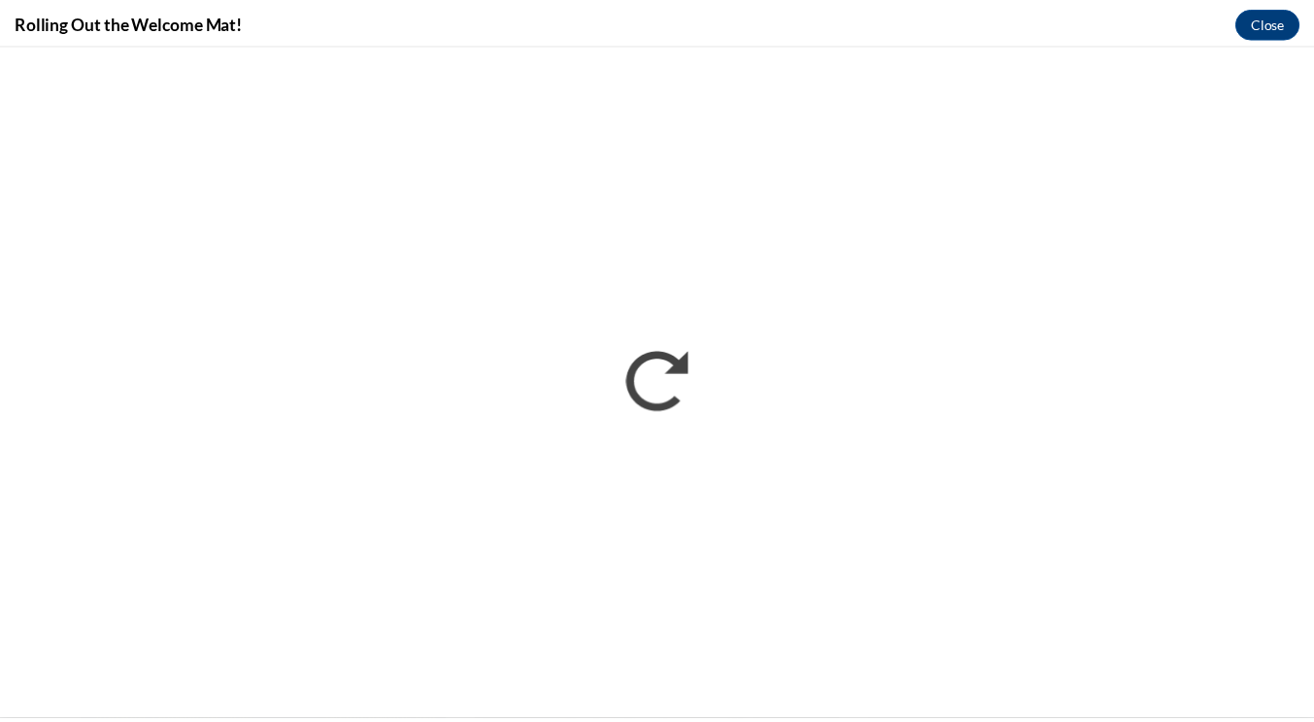
scroll to position [0, 0]
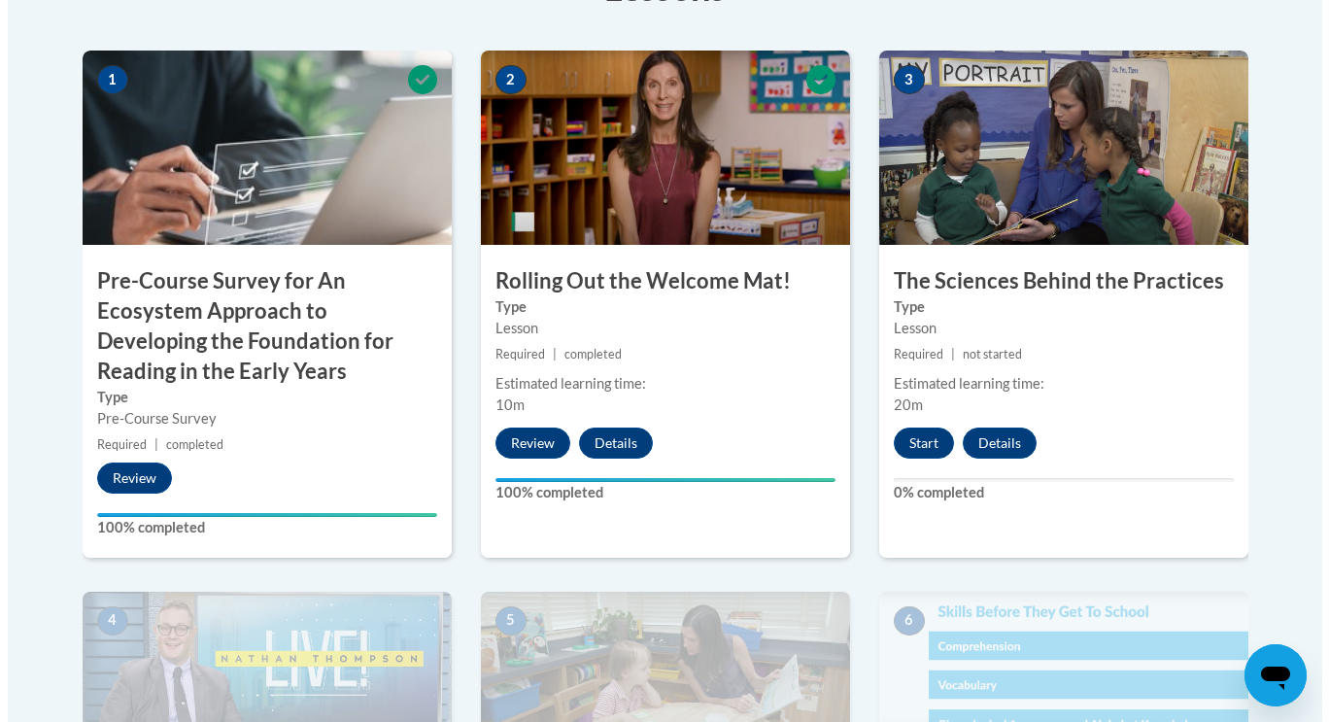
scroll to position [656, 0]
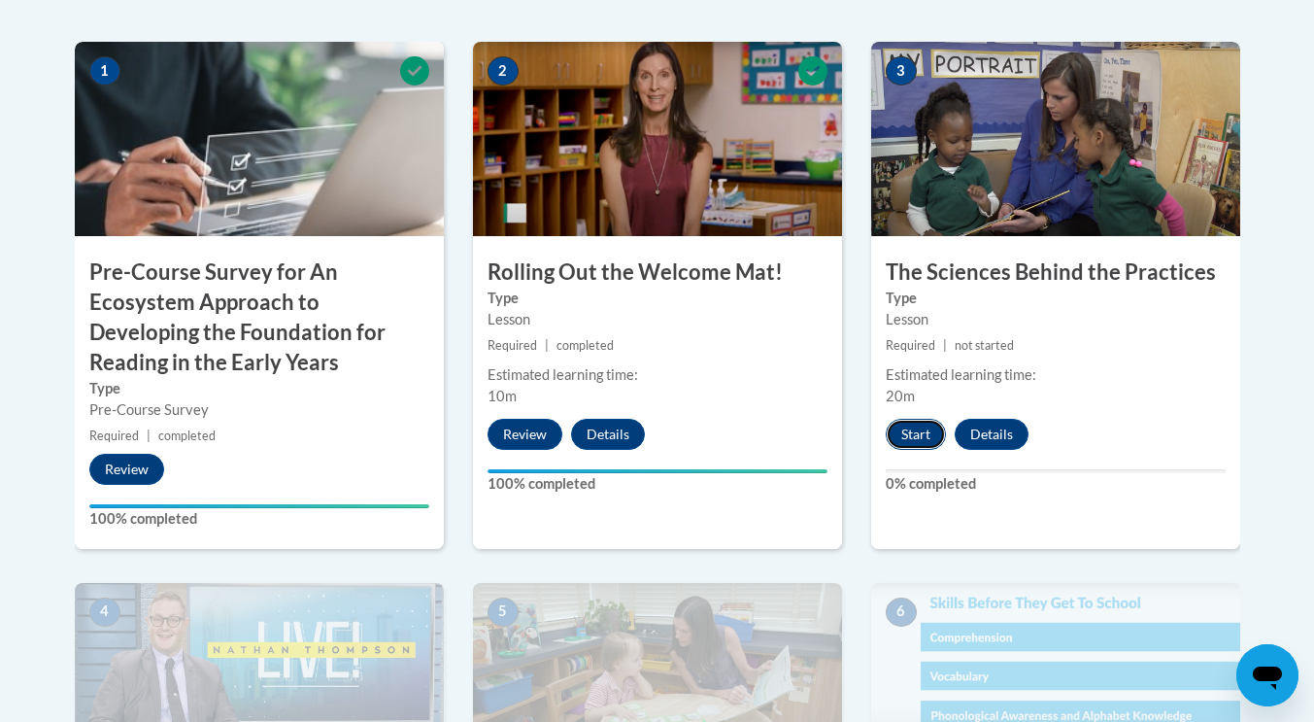
click at [910, 440] on button "Start" at bounding box center [916, 434] width 60 height 31
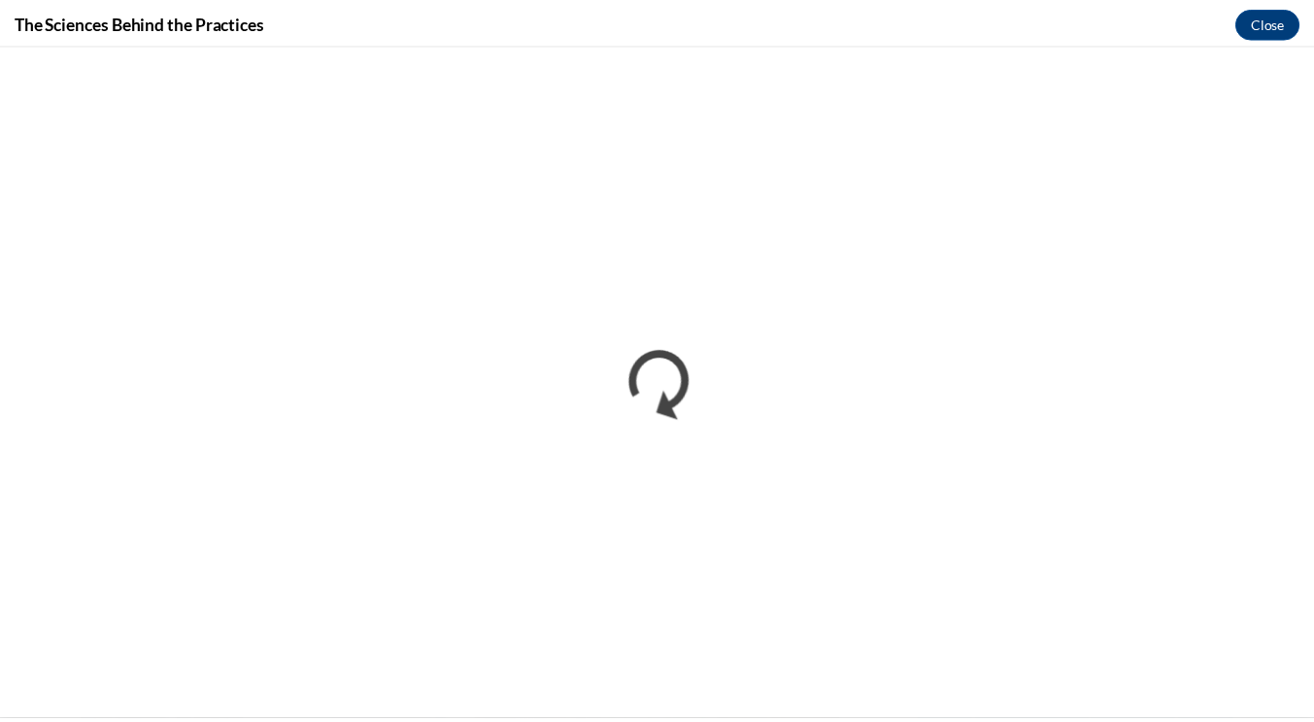
scroll to position [0, 0]
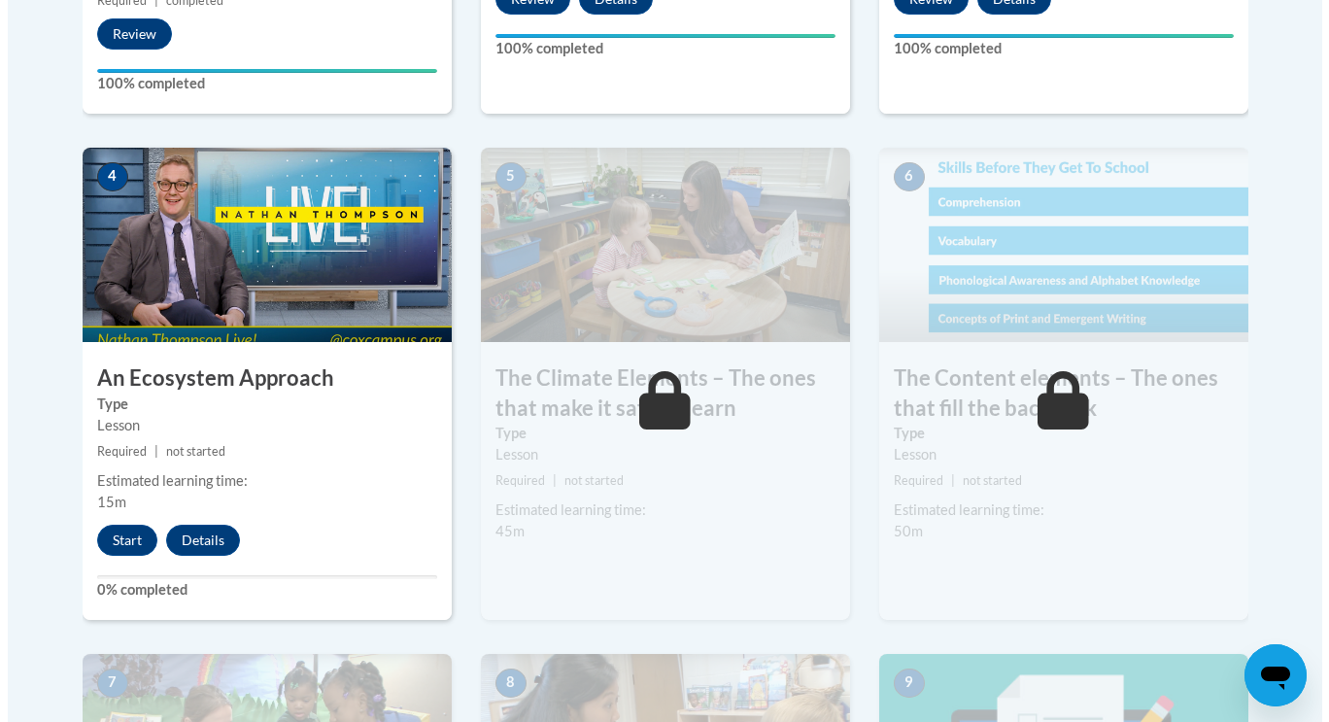
scroll to position [1095, 0]
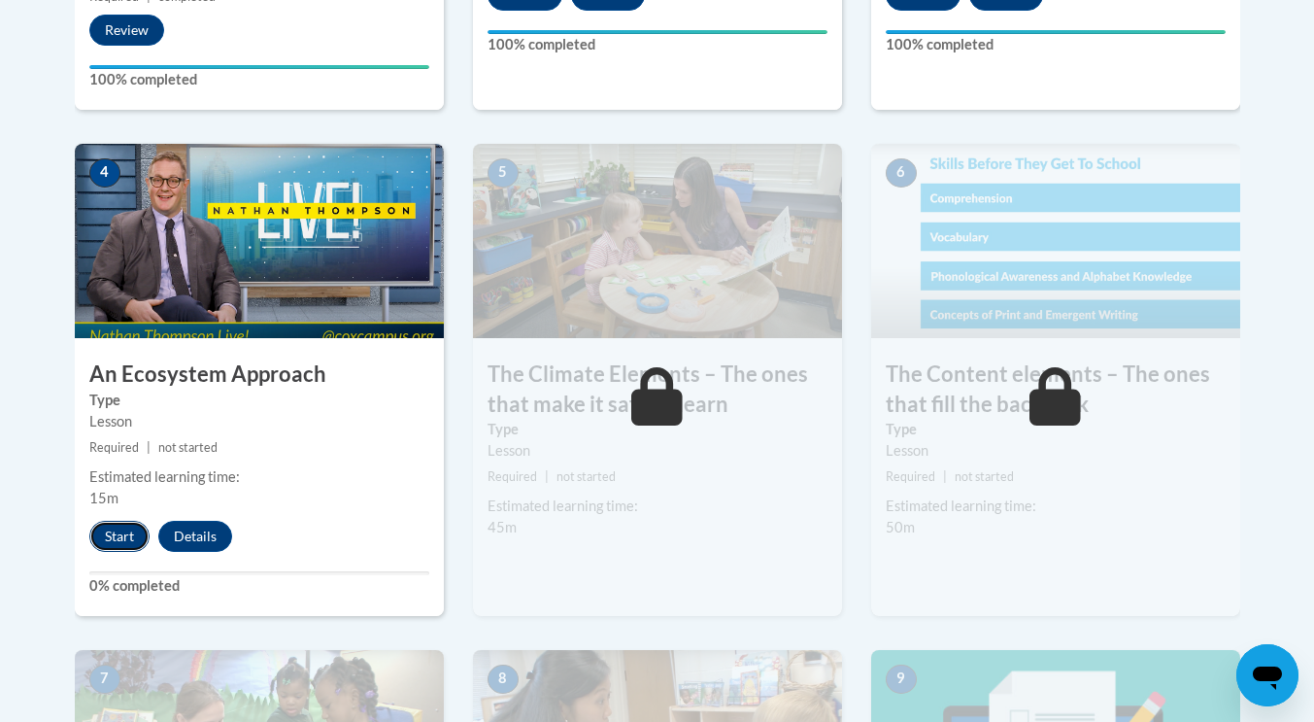
click at [113, 527] on button "Start" at bounding box center [119, 536] width 60 height 31
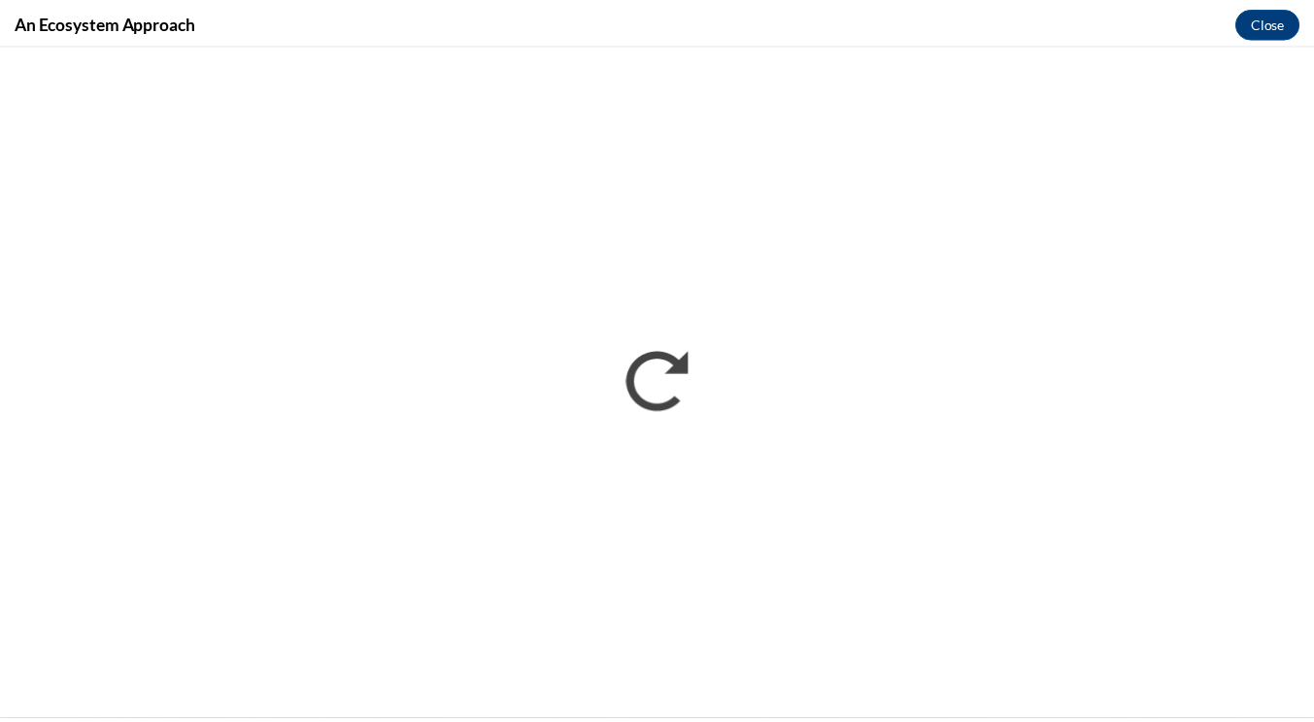
scroll to position [0, 0]
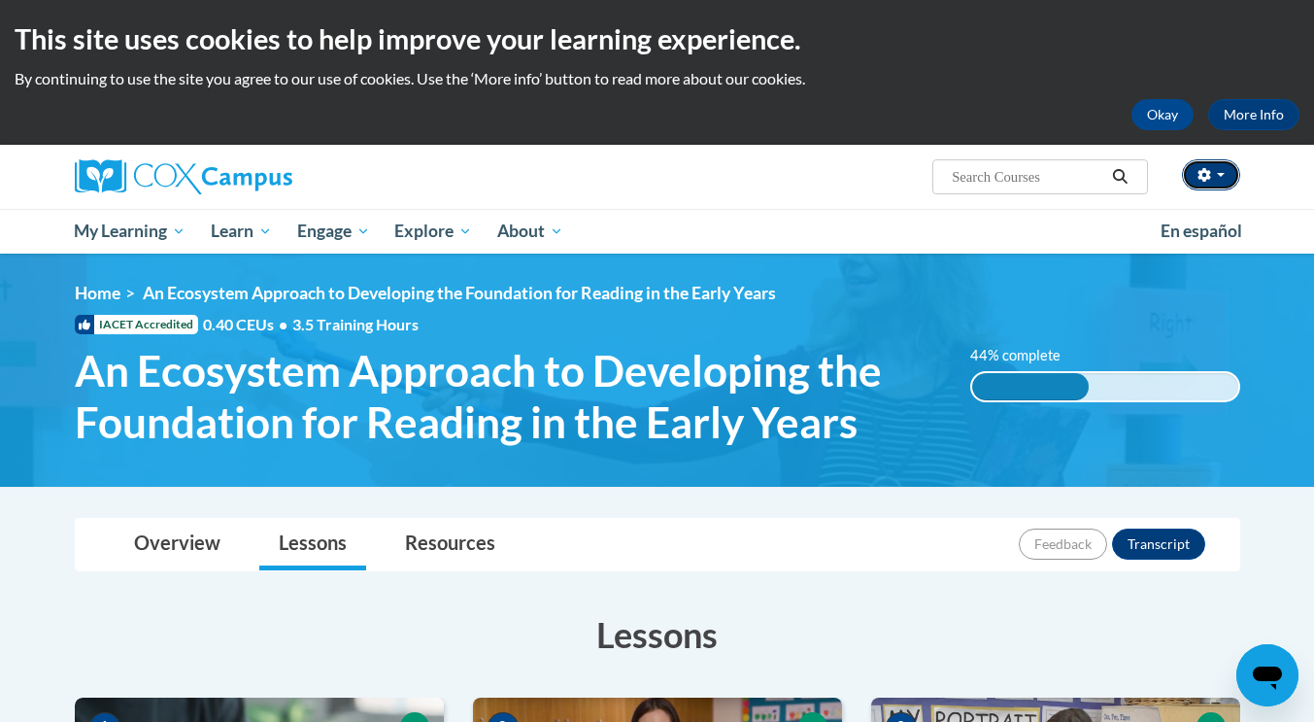
click at [1219, 179] on button "button" at bounding box center [1211, 174] width 58 height 31
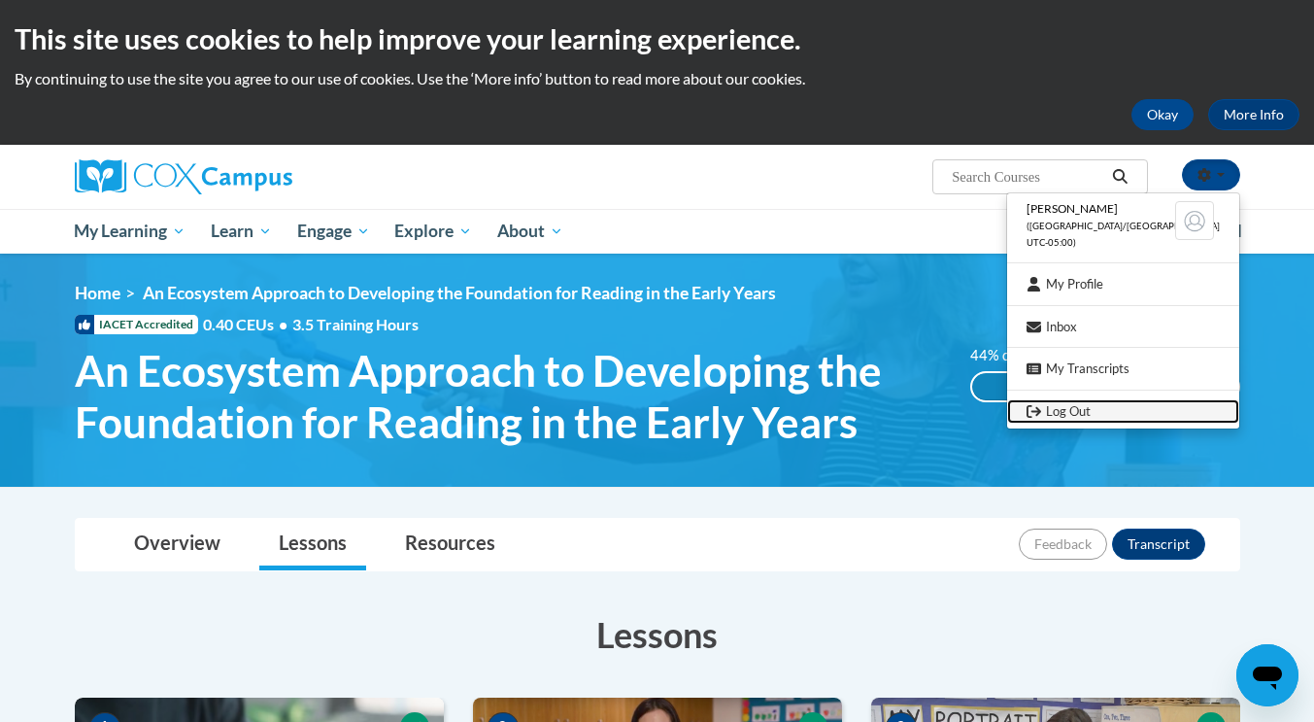
click at [1091, 405] on link "Log Out" at bounding box center [1123, 411] width 232 height 24
